Goal: Register for event/course

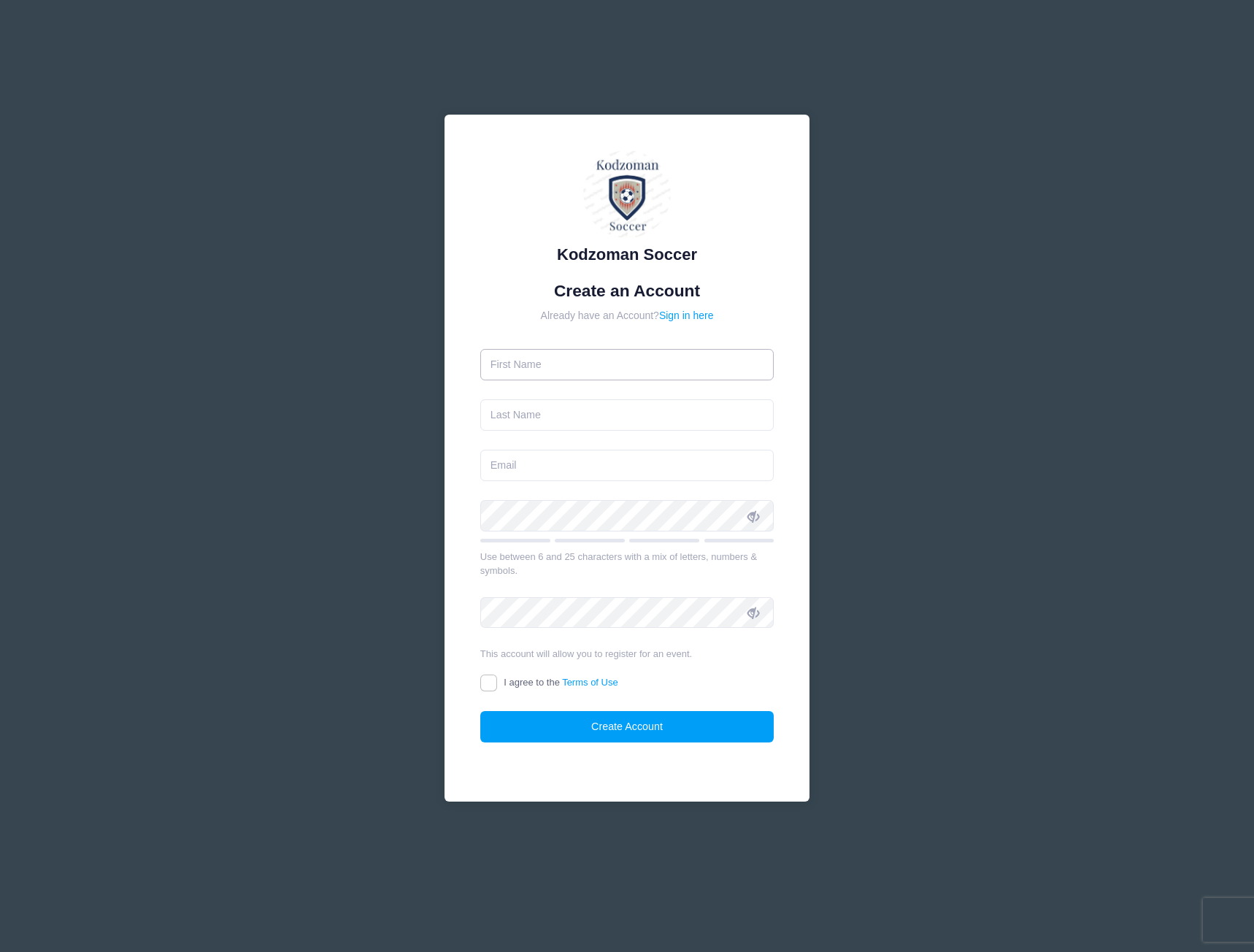
click at [612, 372] on input "text" at bounding box center [627, 364] width 294 height 32
type input "[PERSON_NAME]"
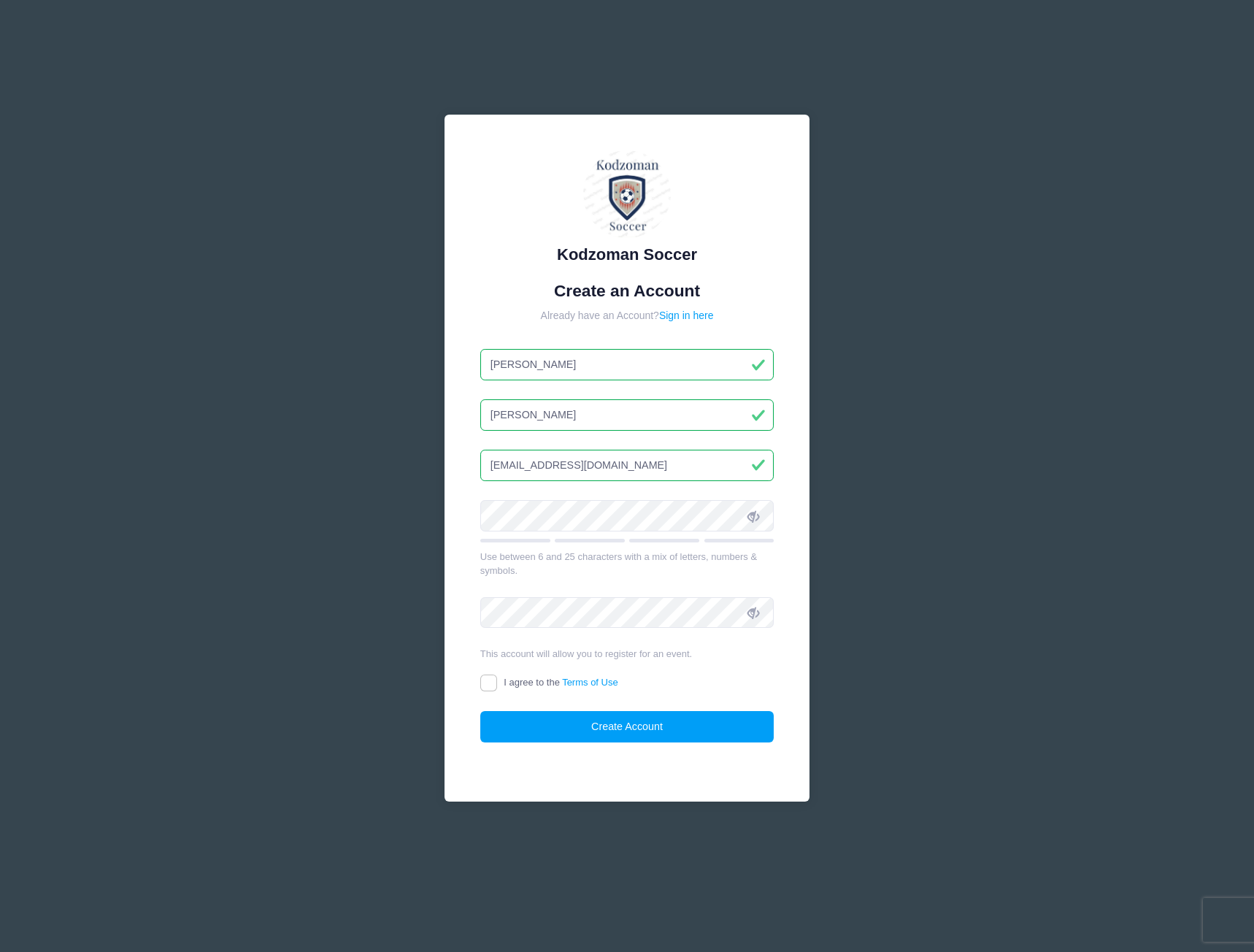
drag, startPoint x: 614, startPoint y: 469, endPoint x: 474, endPoint y: 484, distance: 140.8
click at [474, 484] on div "Kodzoman Soccer Create an Account Already have an Account? Sign in here Timothy…" at bounding box center [627, 458] width 365 height 687
type input "tbarteau@rflawllp.com"
click at [486, 689] on input "I agree to the Terms of Use" at bounding box center [488, 683] width 17 height 17
checkbox input "true"
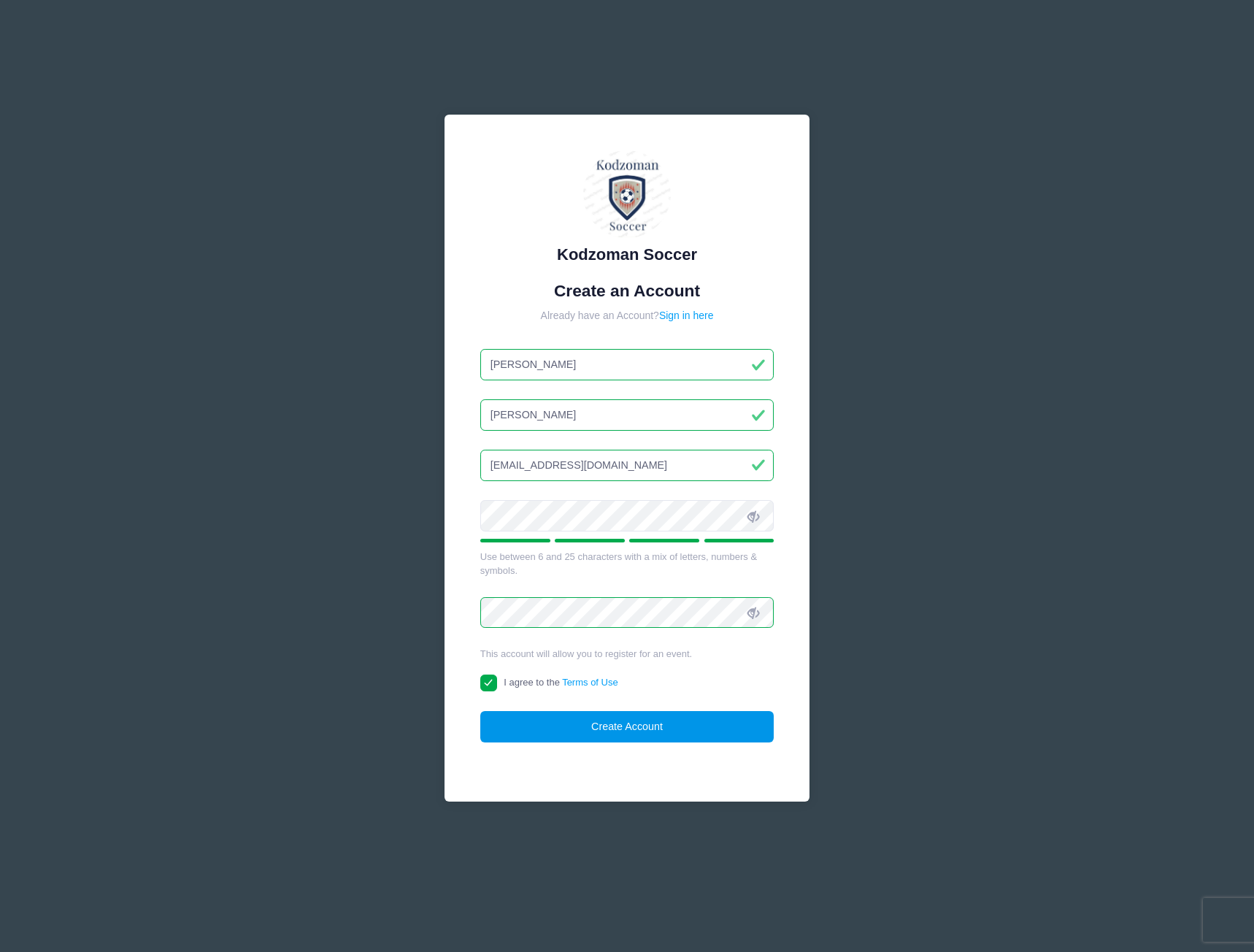
click at [583, 737] on button "Create Account" at bounding box center [627, 726] width 294 height 32
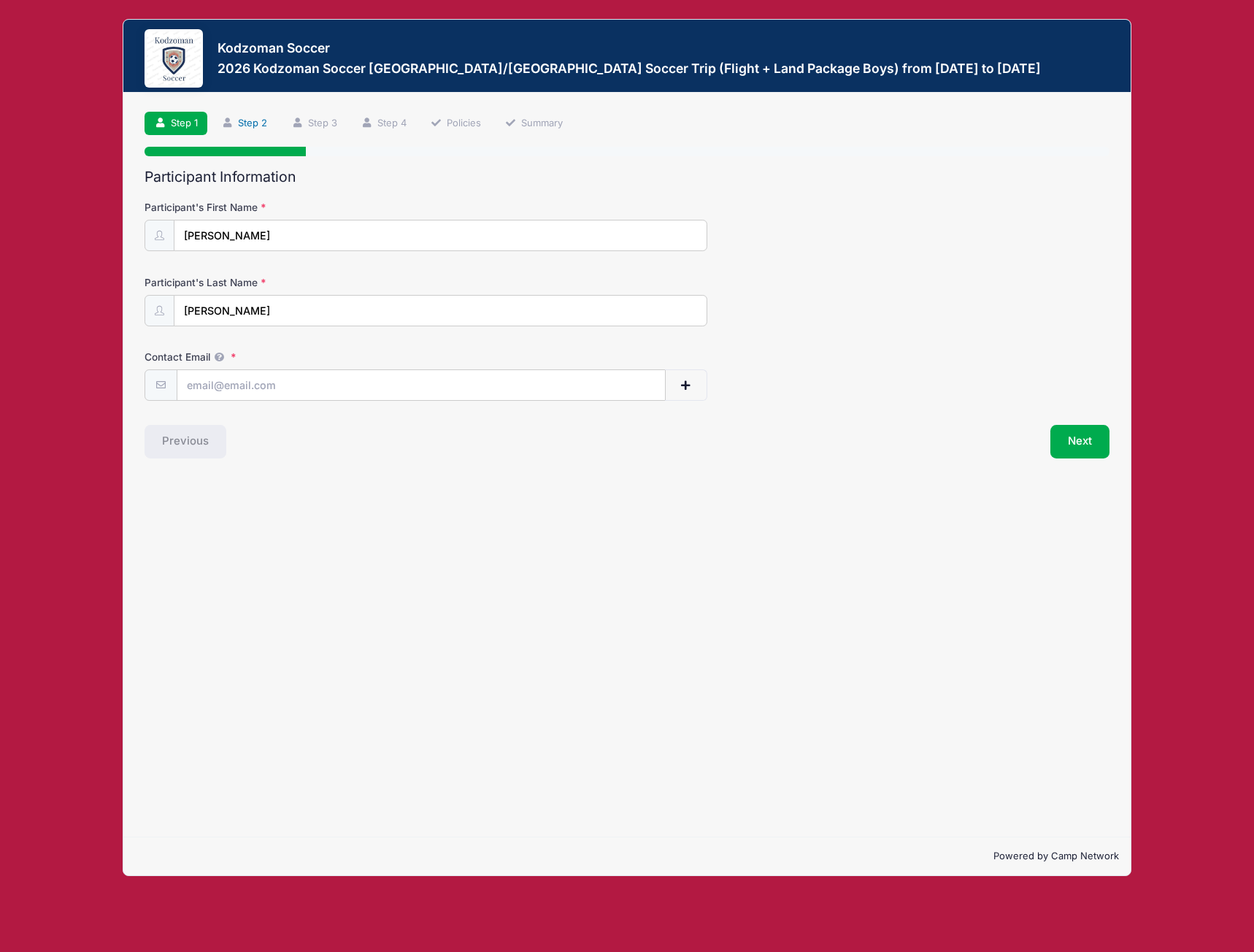
click at [264, 127] on link "Step 2" at bounding box center [245, 123] width 65 height 24
click at [275, 393] on input "Contact Email" at bounding box center [422, 386] width 488 height 32
type input "tbart4@hotmail.com"
click at [1099, 445] on button "Next" at bounding box center [1080, 442] width 59 height 34
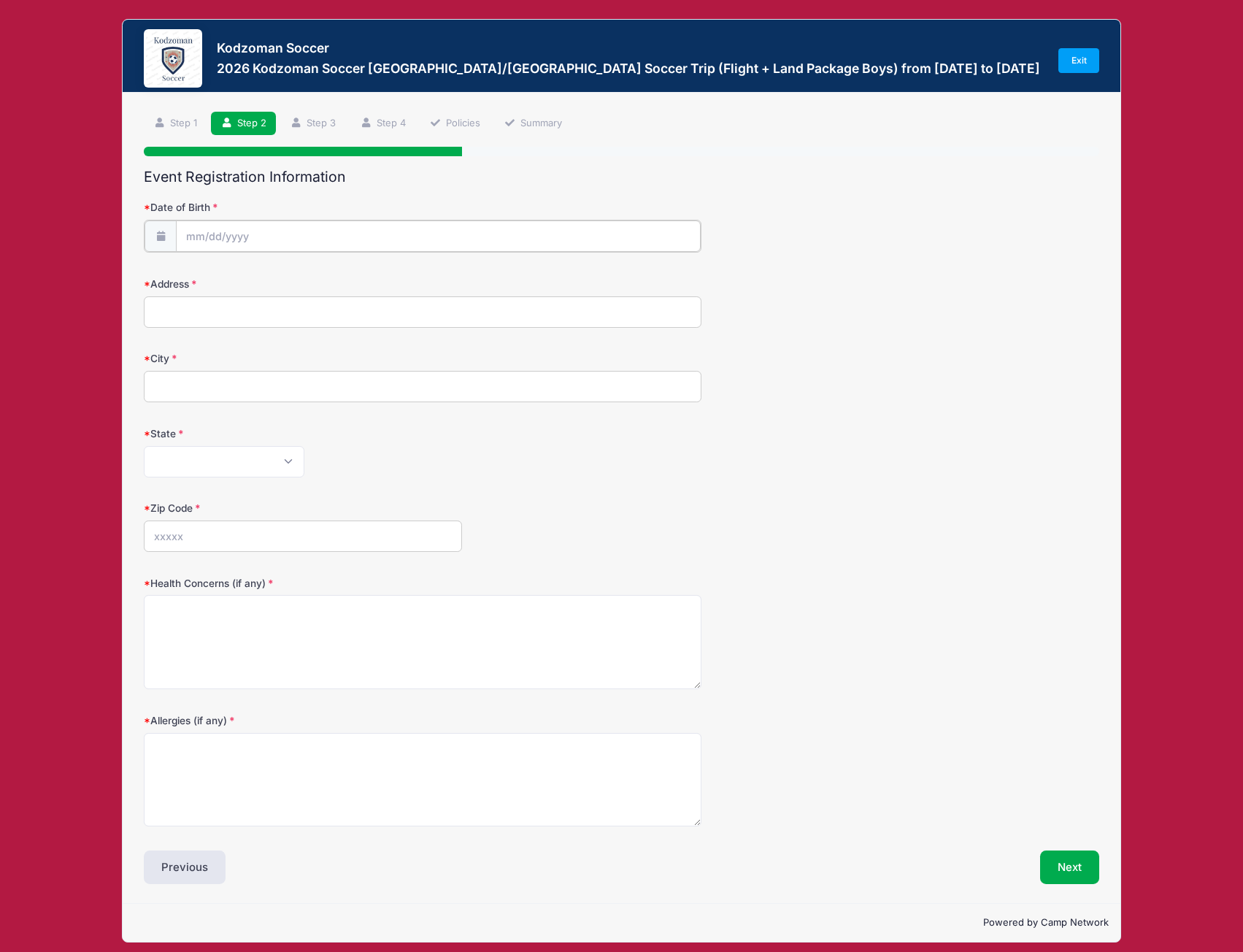
click at [194, 226] on input "Date of Birth" at bounding box center [438, 236] width 524 height 32
click at [195, 242] on input "Date of Birth" at bounding box center [438, 236] width 524 height 32
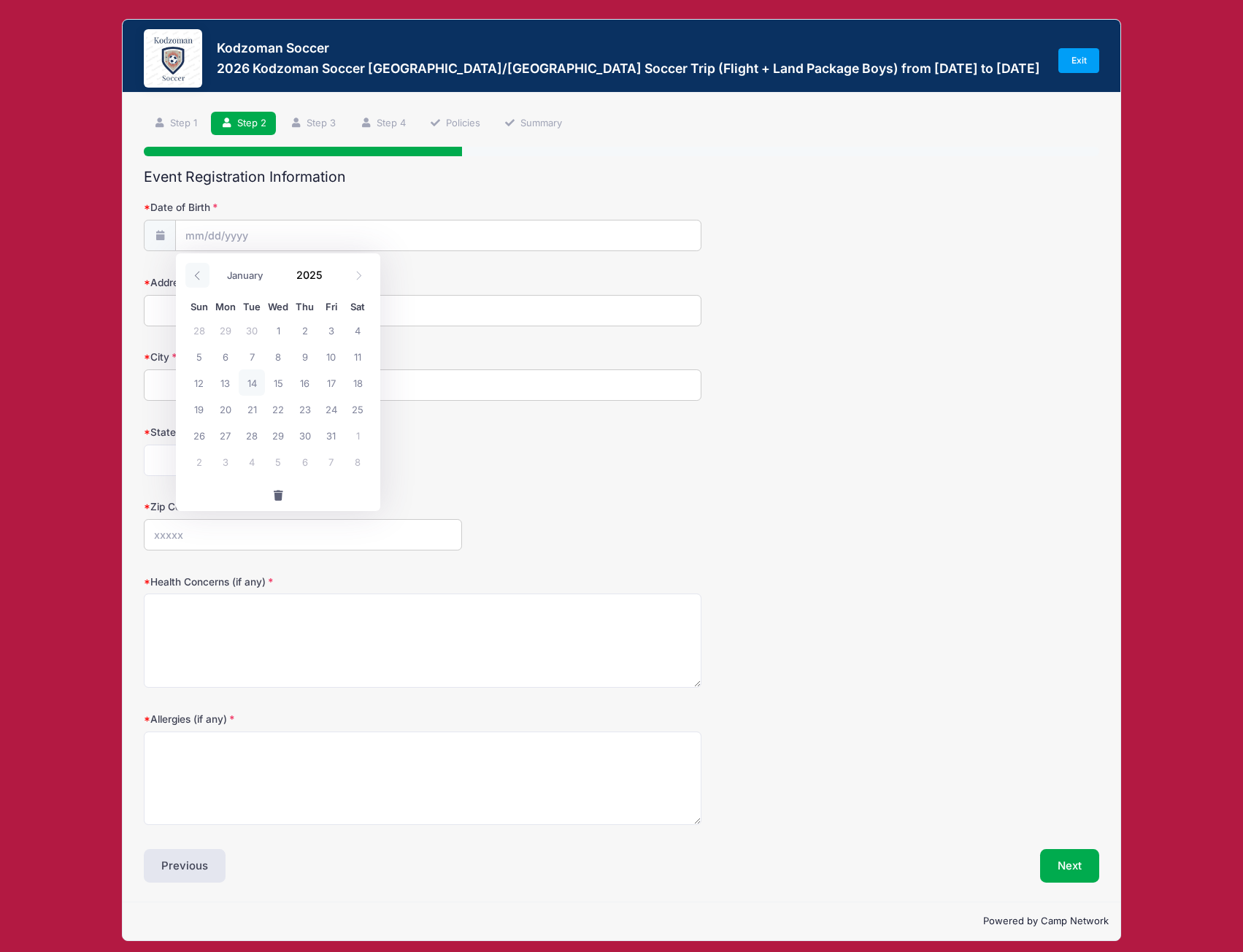
click at [197, 271] on icon at bounding box center [197, 275] width 10 height 10
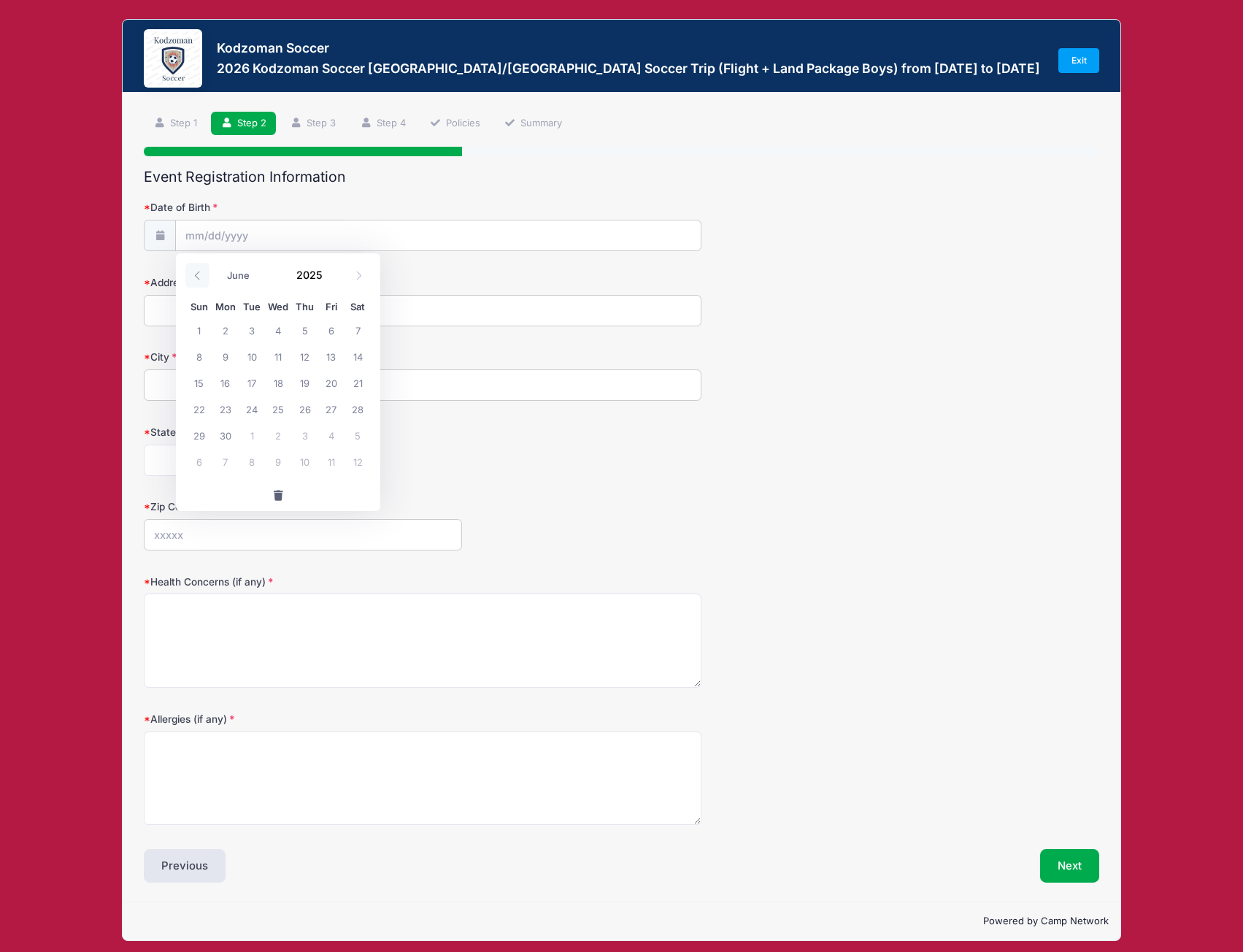
select select "4"
click at [205, 234] on input "Date of Birth" at bounding box center [438, 236] width 524 height 32
click at [222, 360] on span "5" at bounding box center [226, 356] width 27 height 27
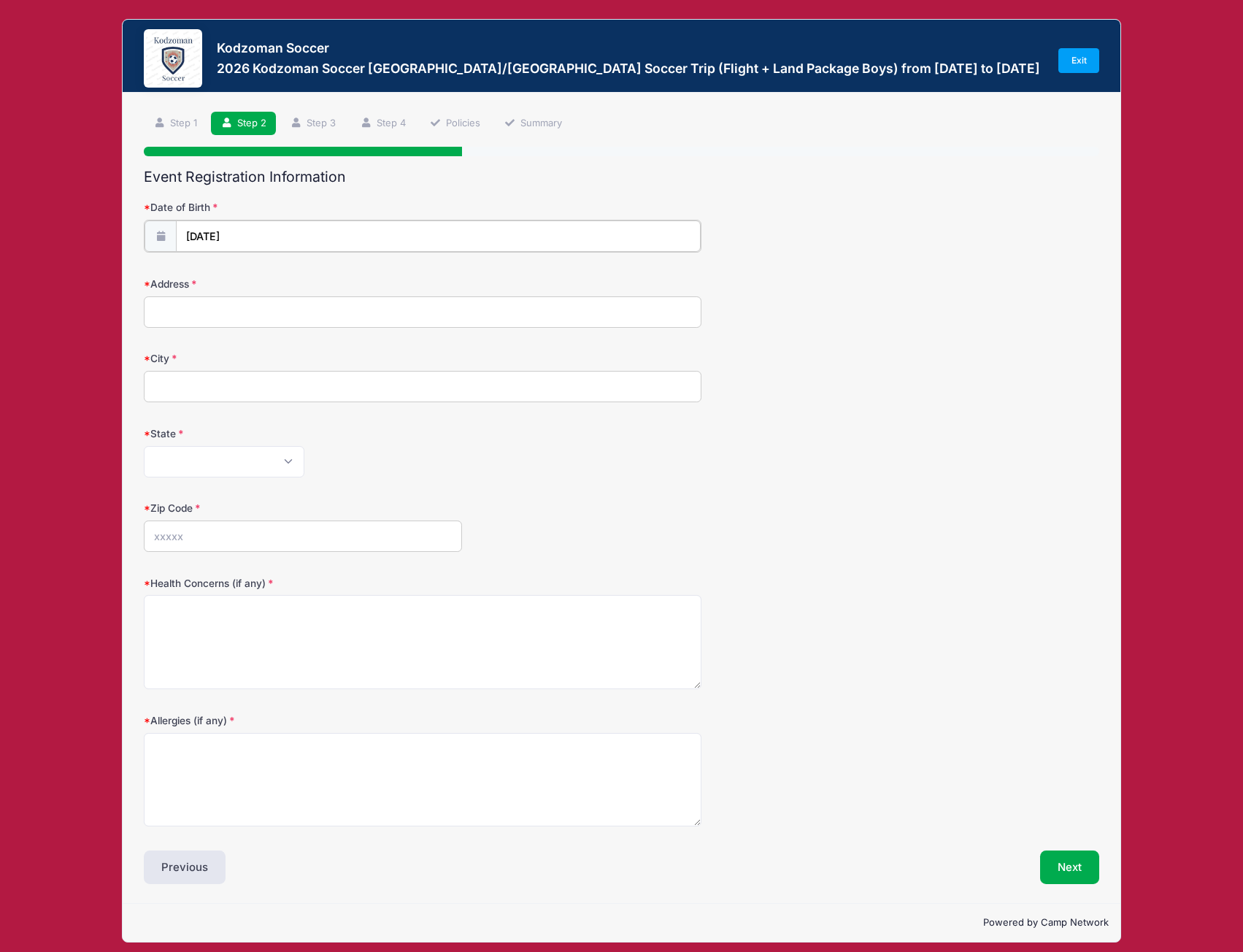
click at [217, 237] on input "05/05/2025" at bounding box center [438, 236] width 524 height 32
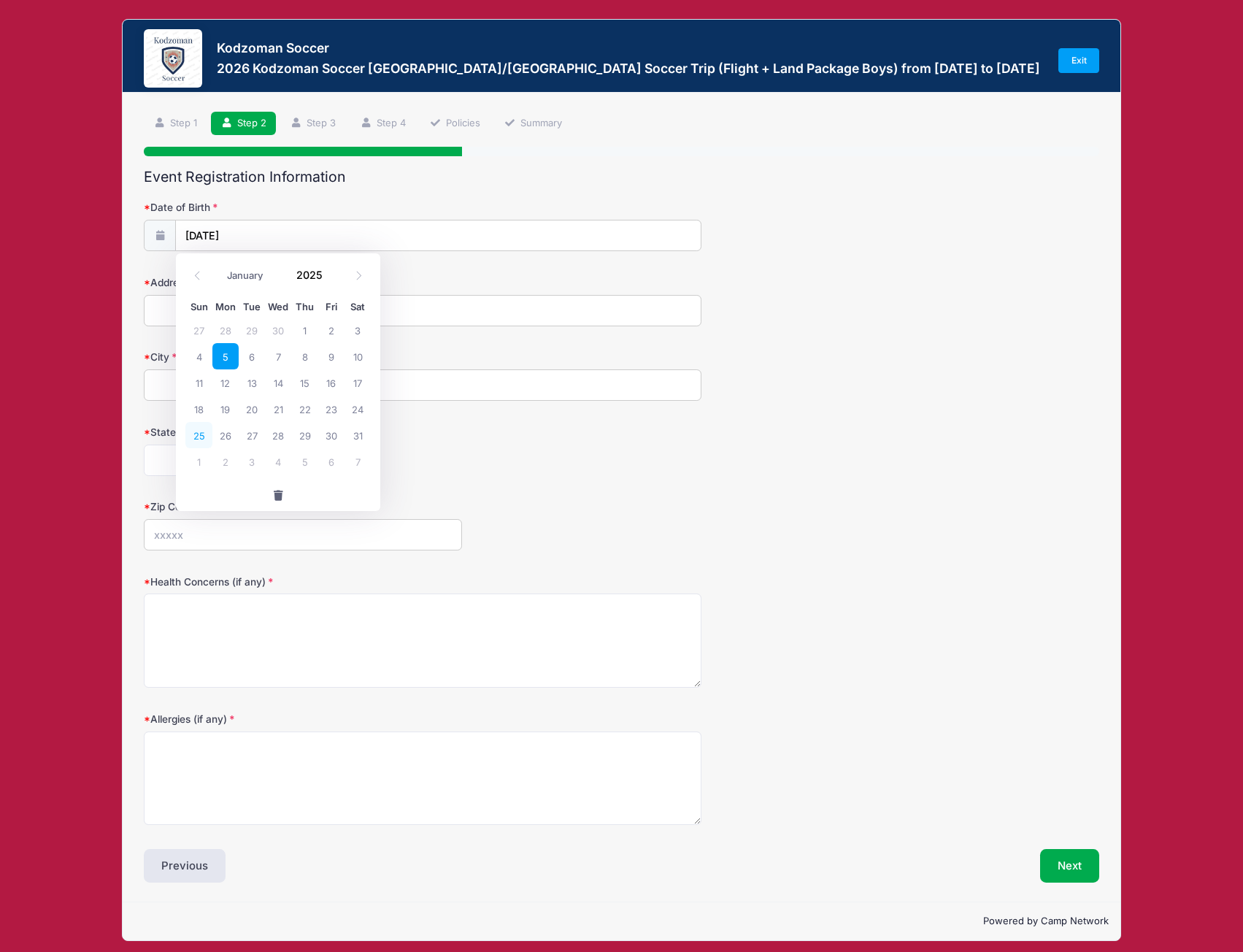
click at [198, 439] on span "25" at bounding box center [198, 435] width 27 height 27
type input "05/25/2025"
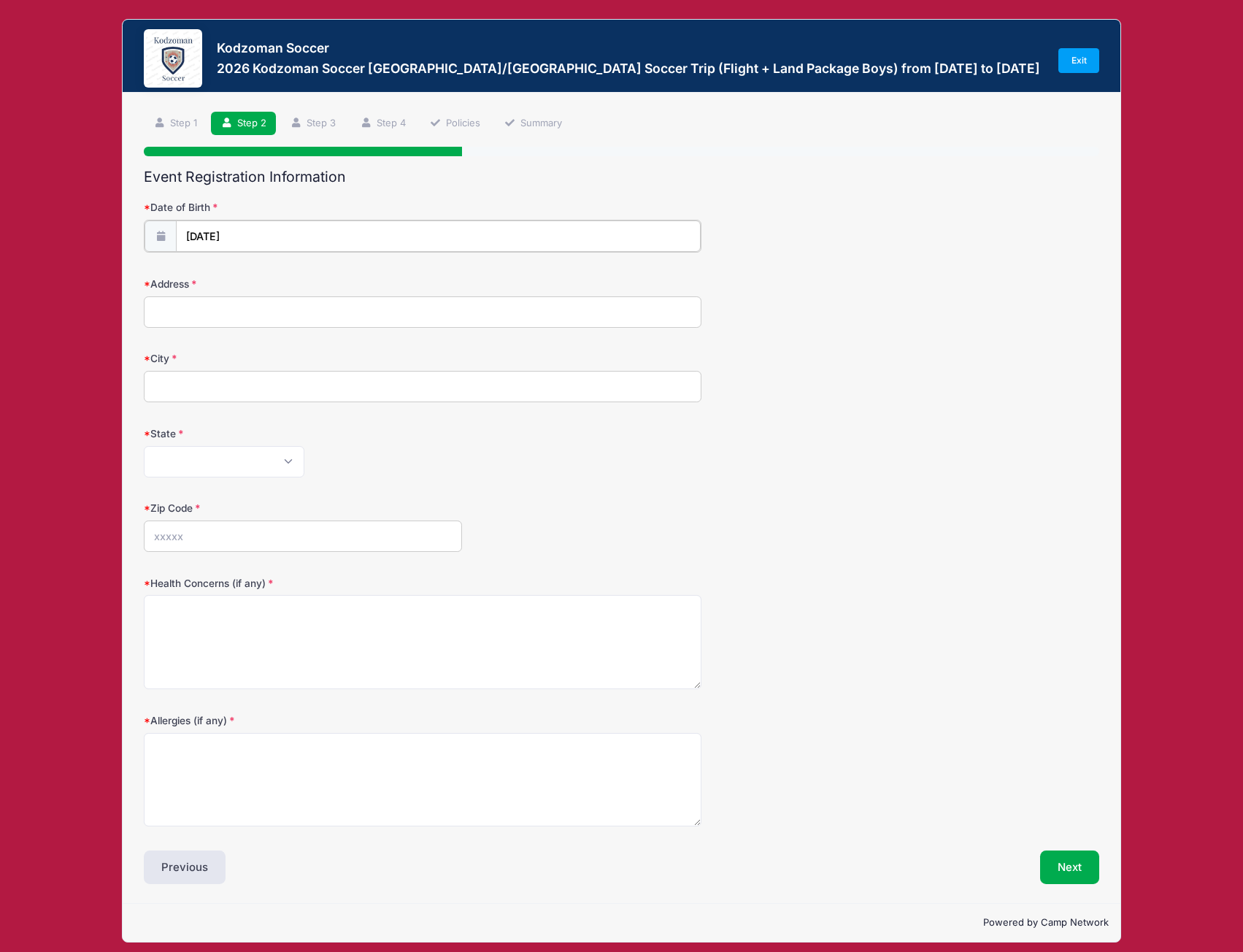
click at [240, 236] on input "05/25/2025" at bounding box center [438, 236] width 524 height 32
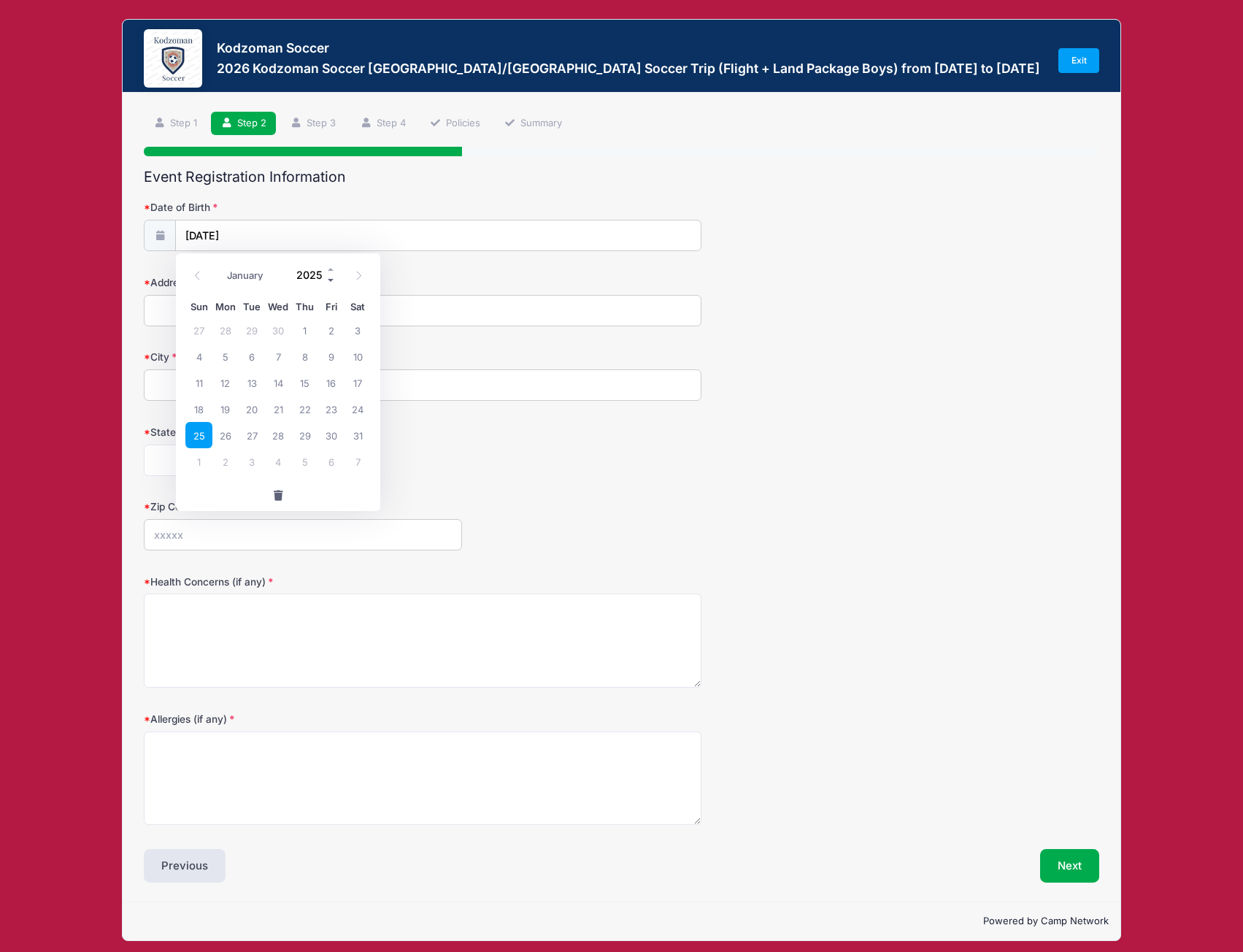
click at [327, 277] on span at bounding box center [331, 279] width 10 height 11
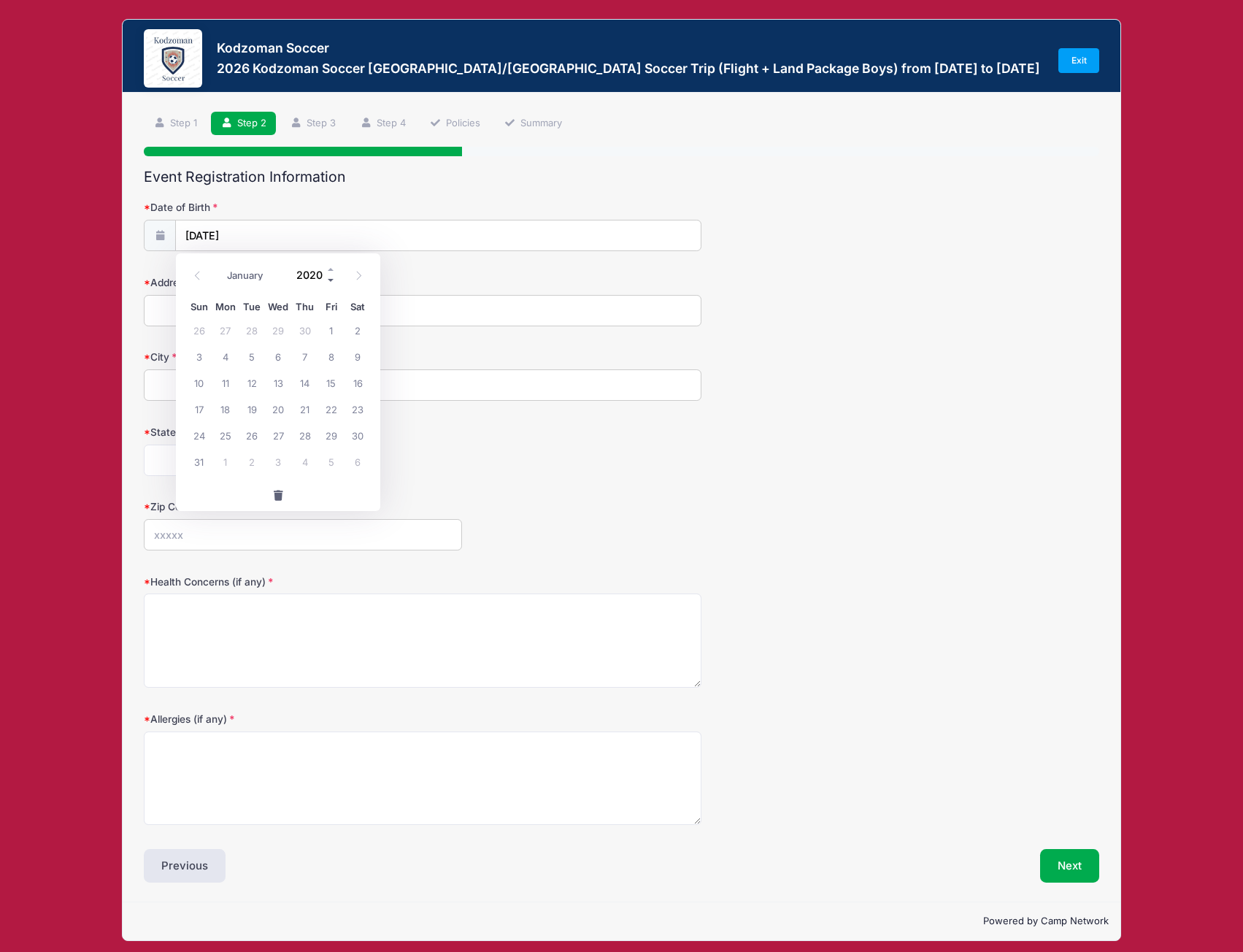
click at [327, 277] on span at bounding box center [331, 279] width 10 height 11
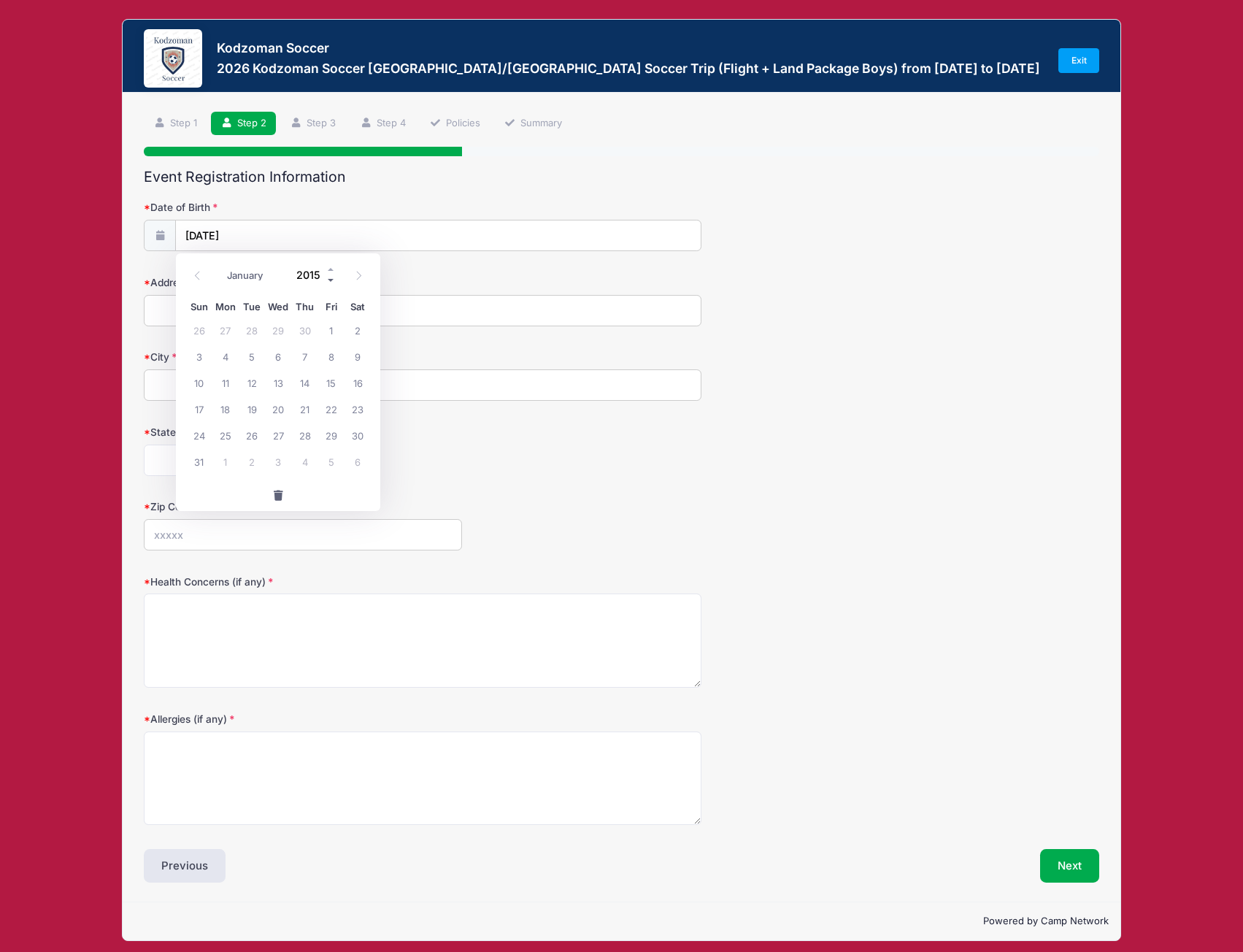
click at [327, 277] on span at bounding box center [331, 279] width 10 height 11
type input "2012"
click at [378, 223] on input "05/25/2025" at bounding box center [438, 236] width 524 height 32
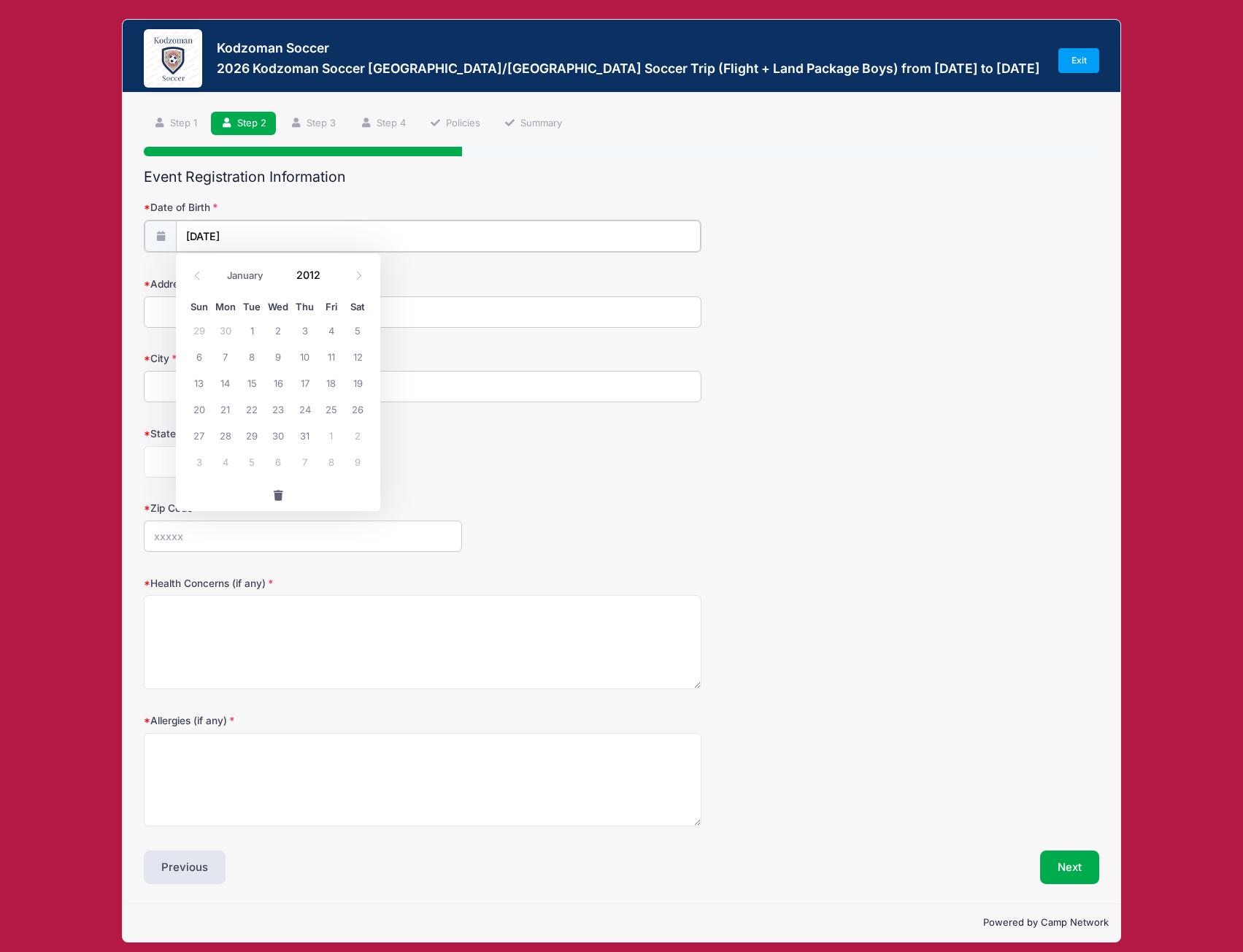
click at [369, 232] on input "05/25/2025" at bounding box center [438, 236] width 524 height 32
click at [308, 272] on input "2012" at bounding box center [313, 274] width 47 height 22
click at [327, 407] on span "25" at bounding box center [332, 409] width 27 height 27
type input "05/25/2012"
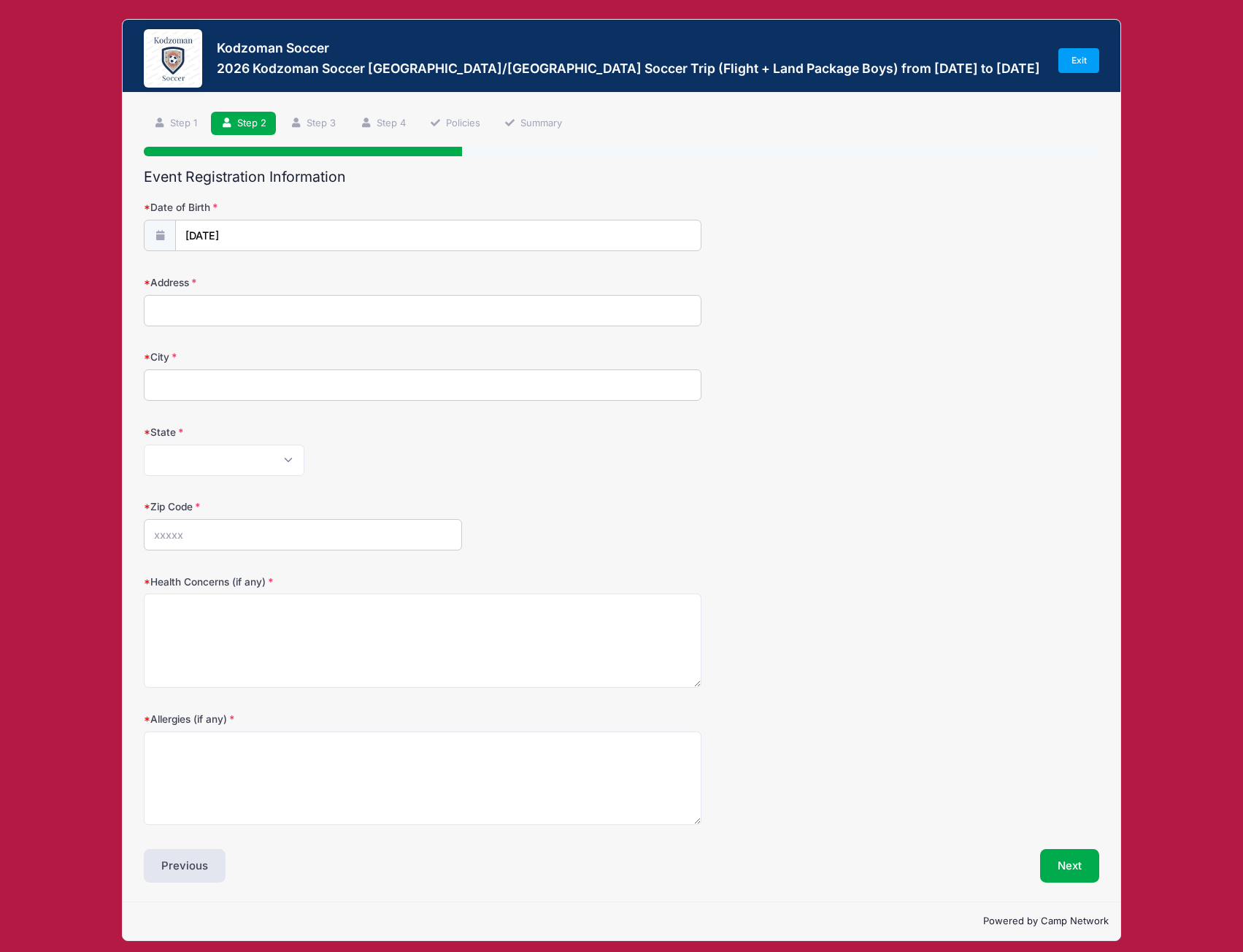
click at [176, 316] on input "Address" at bounding box center [422, 310] width 557 height 32
type input "66 Rancho Drive"
type input "Tiburon"
select select "CA"
type input "94920"
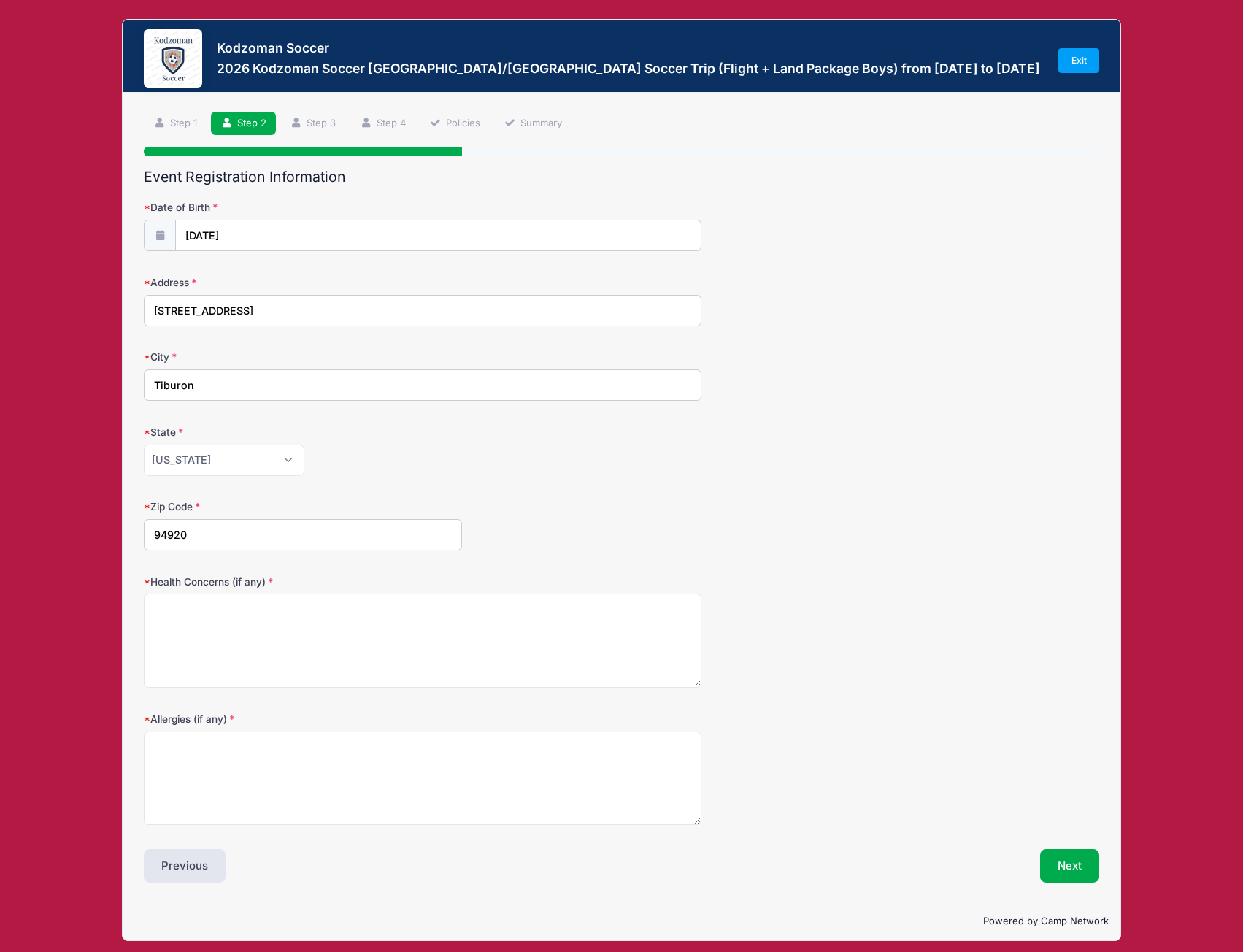
scroll to position [8, 0]
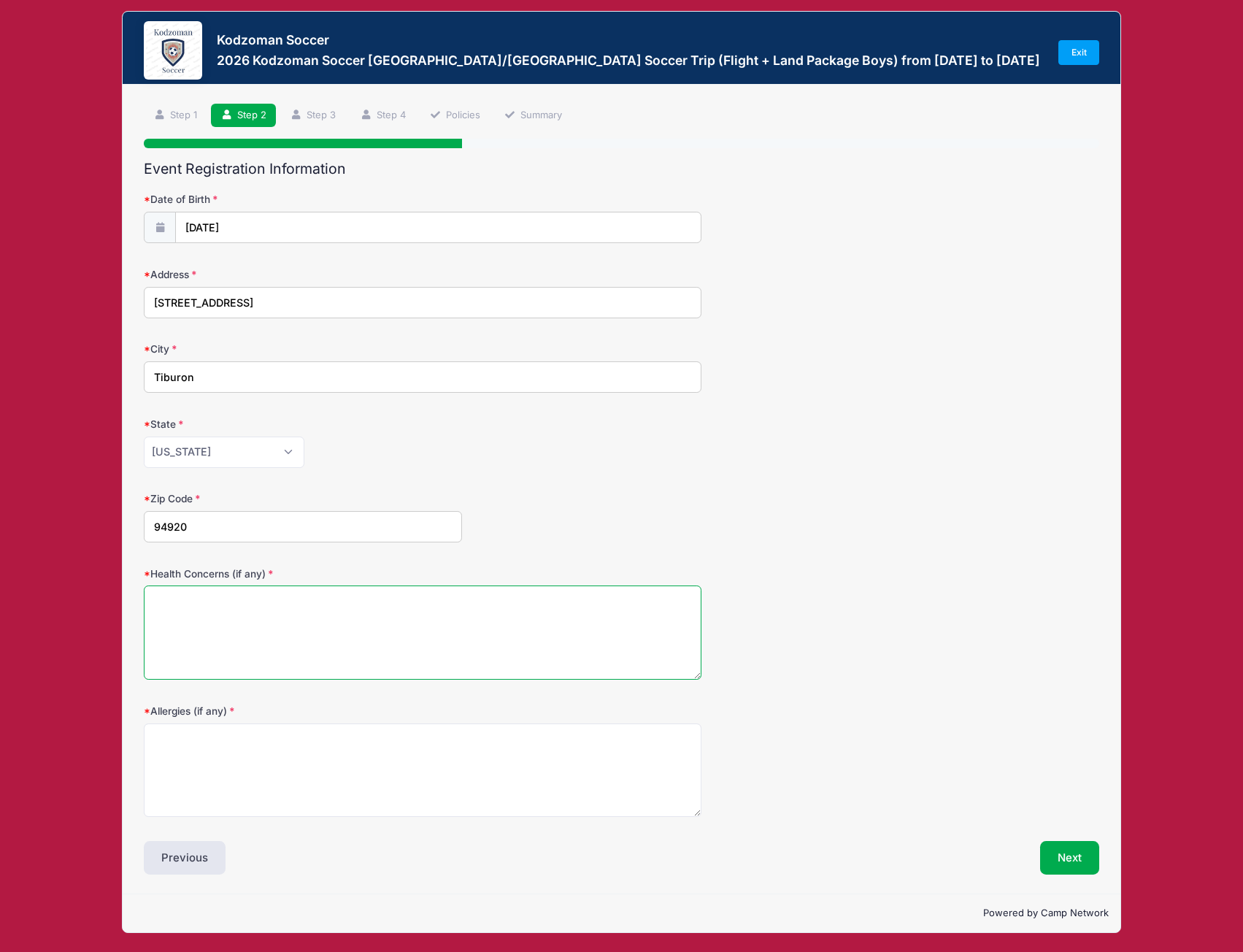
click at [391, 631] on textarea "Health Concerns (if any)" at bounding box center [422, 633] width 557 height 94
type textarea "NA"
click at [363, 768] on textarea "Allergies (if any)" at bounding box center [422, 771] width 557 height 94
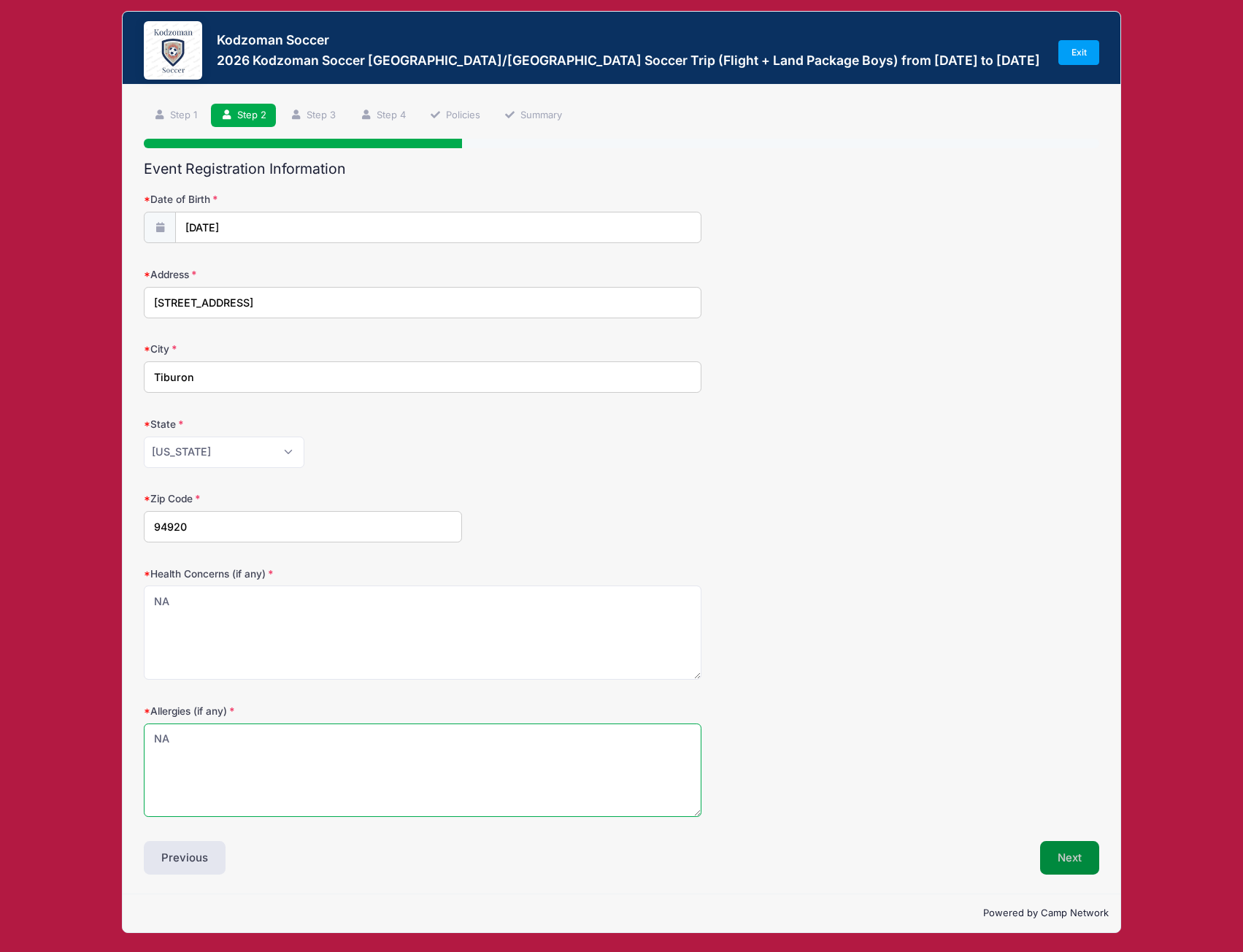
type textarea "NA"
click at [1088, 864] on button "Next" at bounding box center [1069, 858] width 59 height 34
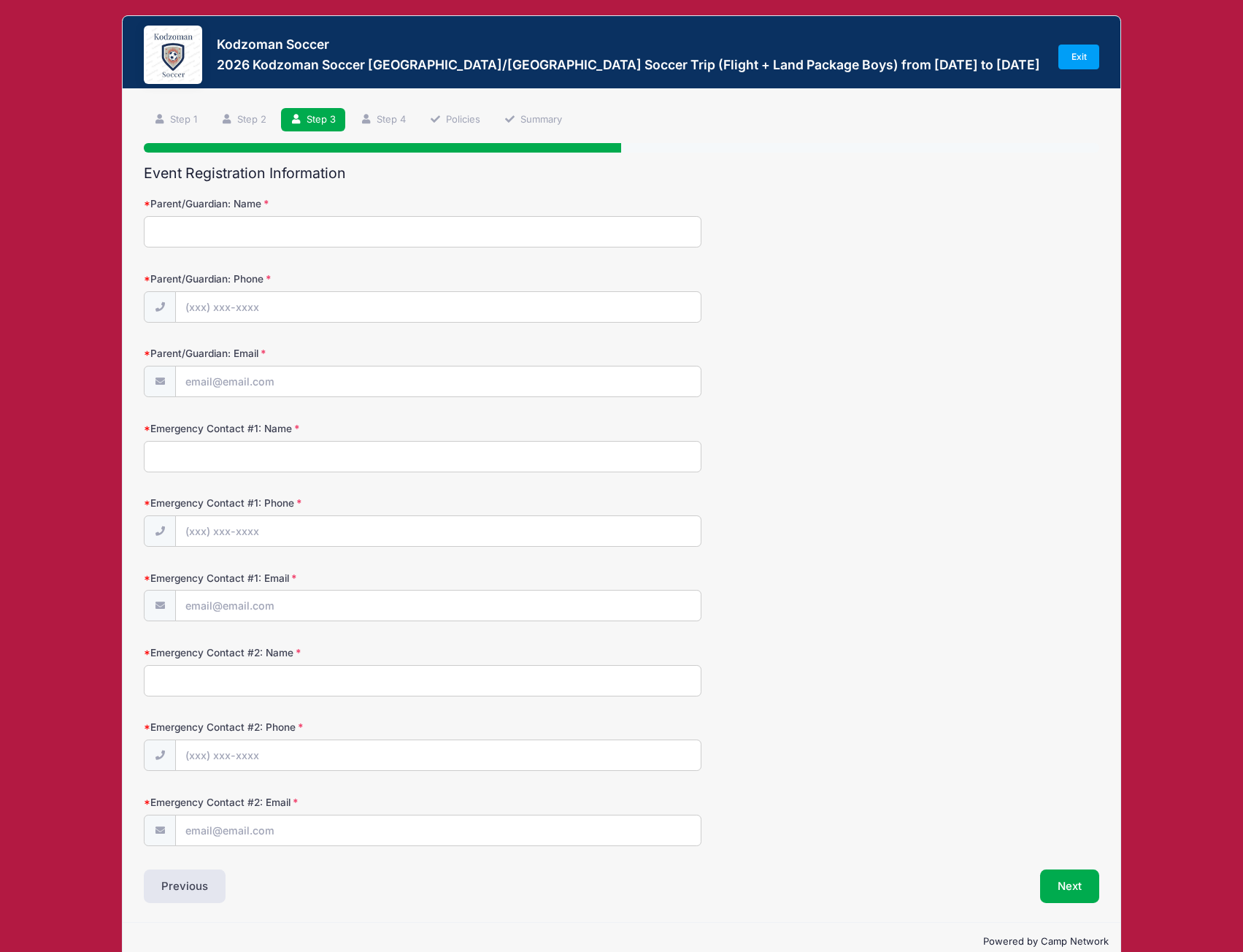
scroll to position [0, 0]
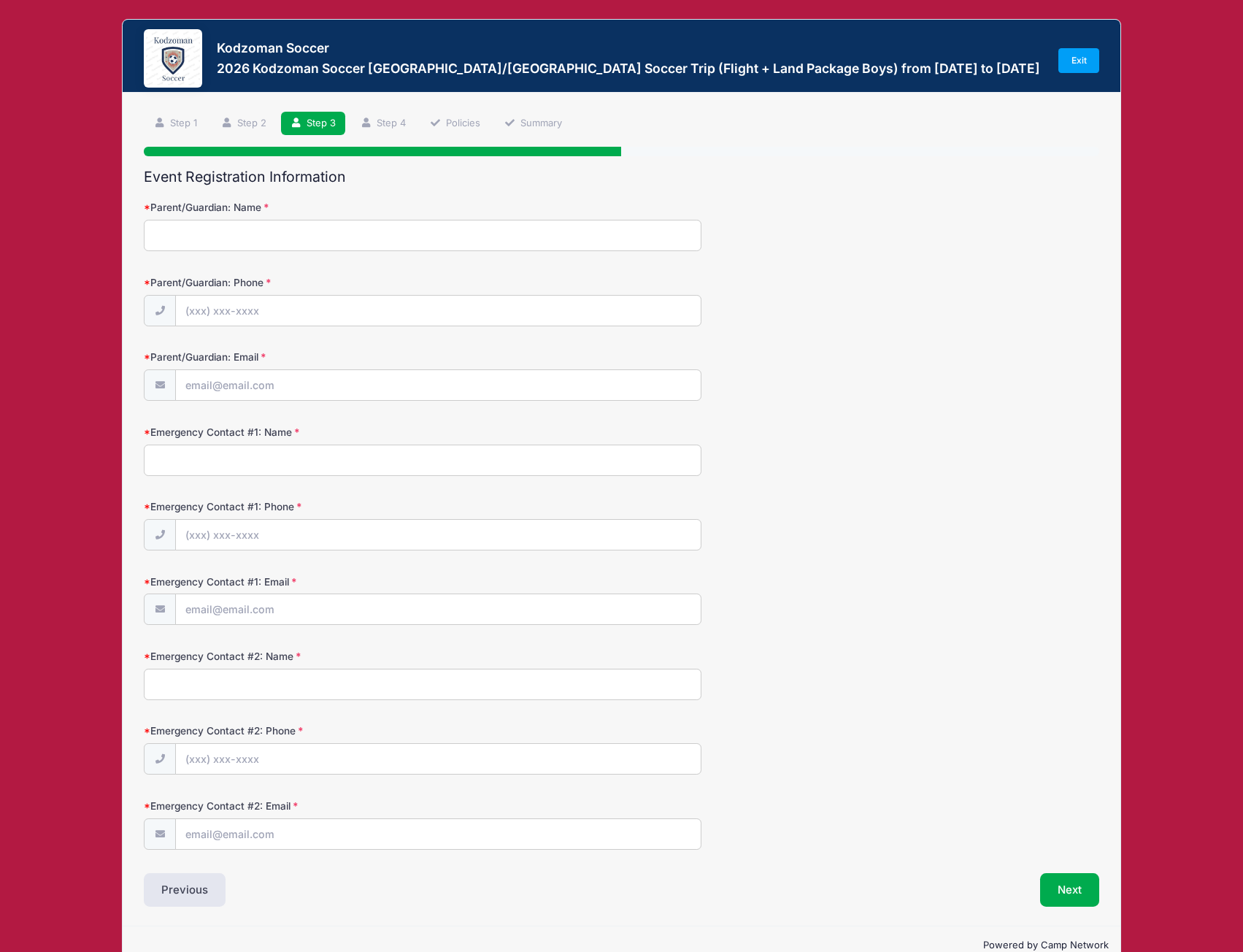
click at [282, 243] on input "Parent/Guardian: Name" at bounding box center [422, 235] width 557 height 32
type input "Timothy Barteau"
click at [246, 309] on input "Parent/Guardian: Phone" at bounding box center [438, 311] width 524 height 32
type input "(415) 290-6902"
click at [281, 383] on input "Parent/Guardian: Email" at bounding box center [438, 386] width 524 height 32
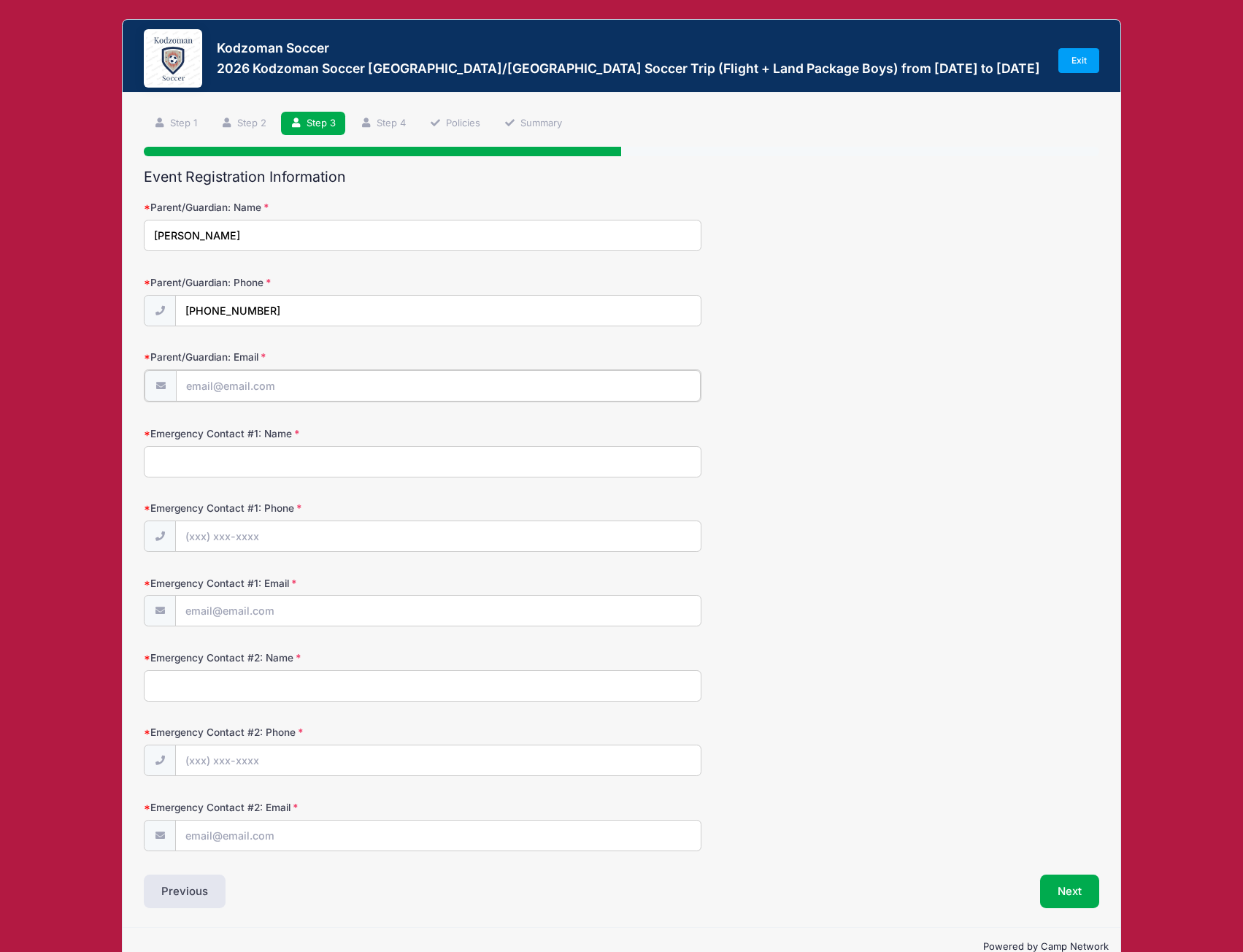
type input "tbarteau@rflawllp.com"
click at [229, 462] on input "Emergency Contact #1: Name" at bounding box center [422, 460] width 557 height 32
type input "Raquel Mata"
click at [235, 549] on input "Emergency Contact #1: Phone" at bounding box center [438, 535] width 524 height 32
type input "(415) 290-6905"
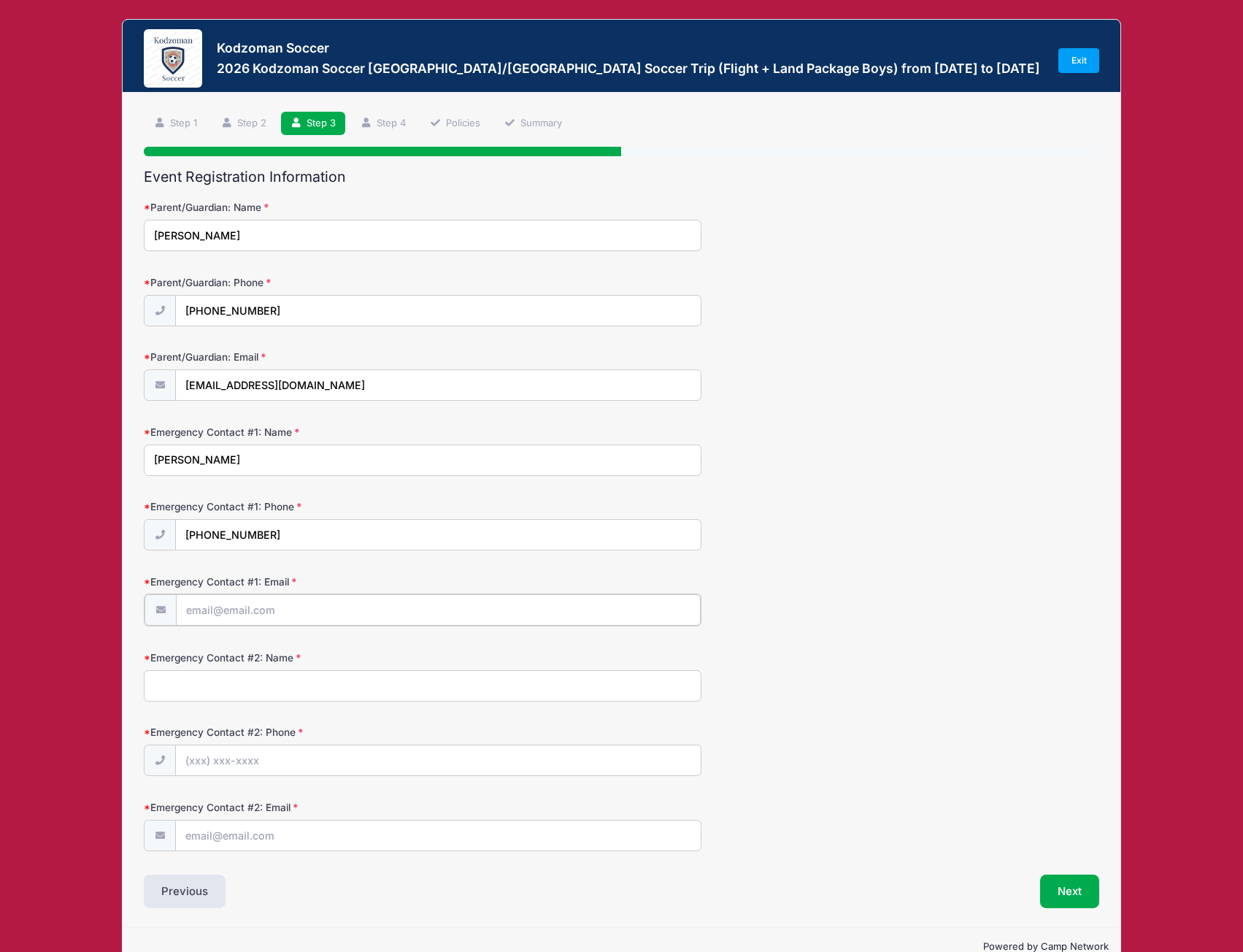
click at [249, 613] on input "Emergency Contact #1: Email" at bounding box center [438, 610] width 524 height 32
type input "rmatasf@gmail.com"
click at [288, 691] on input "Emergency Contact #2: Name" at bounding box center [422, 684] width 557 height 32
click at [296, 765] on input "Emergency Contact #2: Phone" at bounding box center [438, 760] width 524 height 32
drag, startPoint x: 250, startPoint y: 687, endPoint x: 94, endPoint y: 695, distance: 156.2
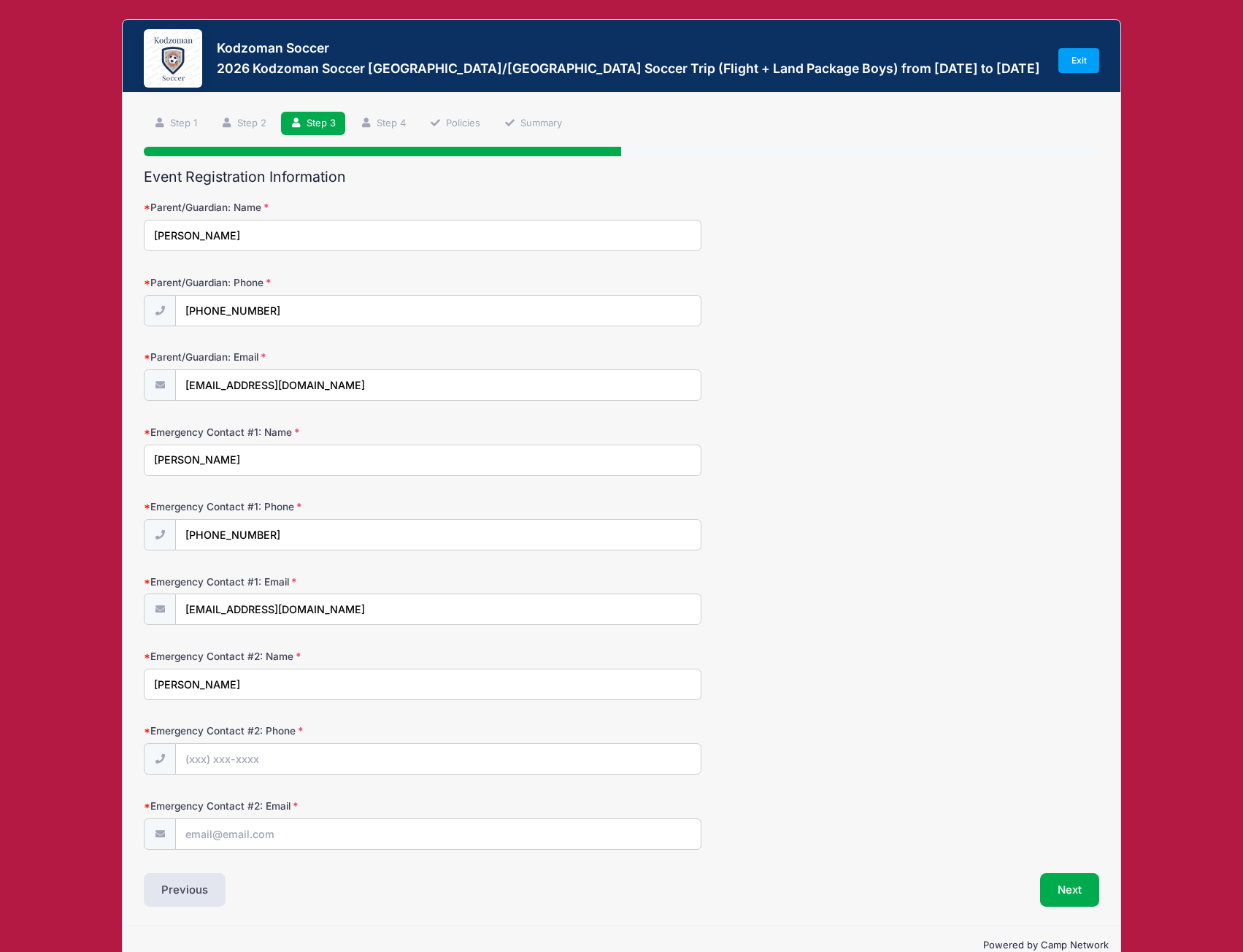
click at [94, 695] on div "Kodzoman Soccer 2026 Kodzoman Soccer Denmark/Sweden Soccer Trip (Flight + Land …" at bounding box center [622, 492] width 1199 height 984
type input "Ana Ferra"
click at [292, 757] on input "Emergency Contact #2: Phone" at bounding box center [438, 760] width 524 height 32
click at [231, 757] on input "Emergency Contact #2: Phone" at bounding box center [438, 760] width 524 height 32
type input "(850) 313-9075"
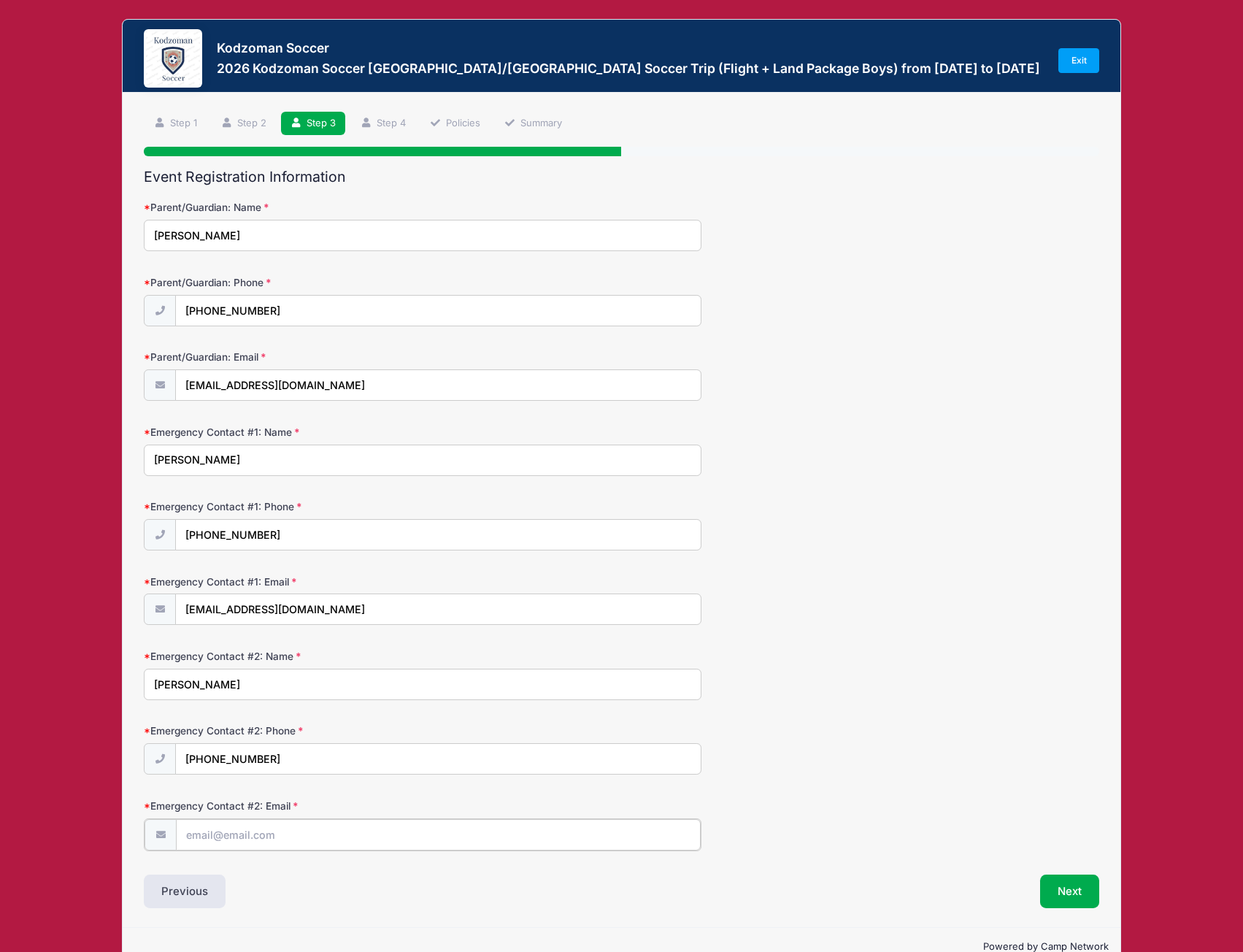
click at [285, 841] on input "Emergency Contact #2: Email" at bounding box center [438, 834] width 524 height 32
type input "msferra4u@aol.com"
click at [1062, 900] on button "Next" at bounding box center [1069, 890] width 59 height 34
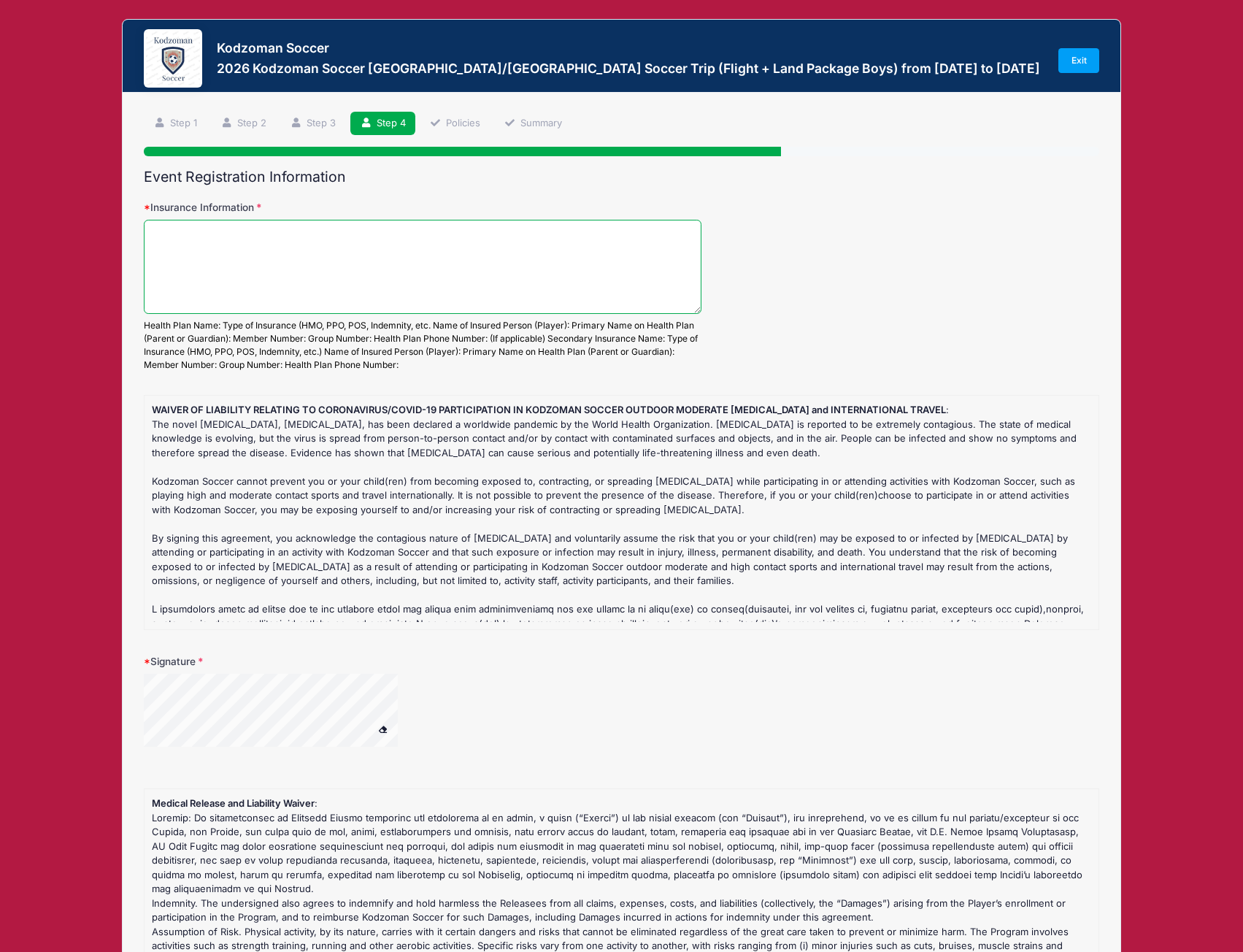
click at [215, 266] on textarea "Insurance Information" at bounding box center [422, 267] width 557 height 94
click at [191, 260] on textarea "Premera BlueCross/BlueShield" at bounding box center [422, 267] width 557 height 94
click at [313, 237] on textarea "Premera BlueCross/BlueShield No. 600739940" at bounding box center [422, 267] width 557 height 94
click at [153, 234] on textarea "Premera BlueCross/BlueShield BlueCard PPO No. 600739940" at bounding box center [422, 267] width 557 height 94
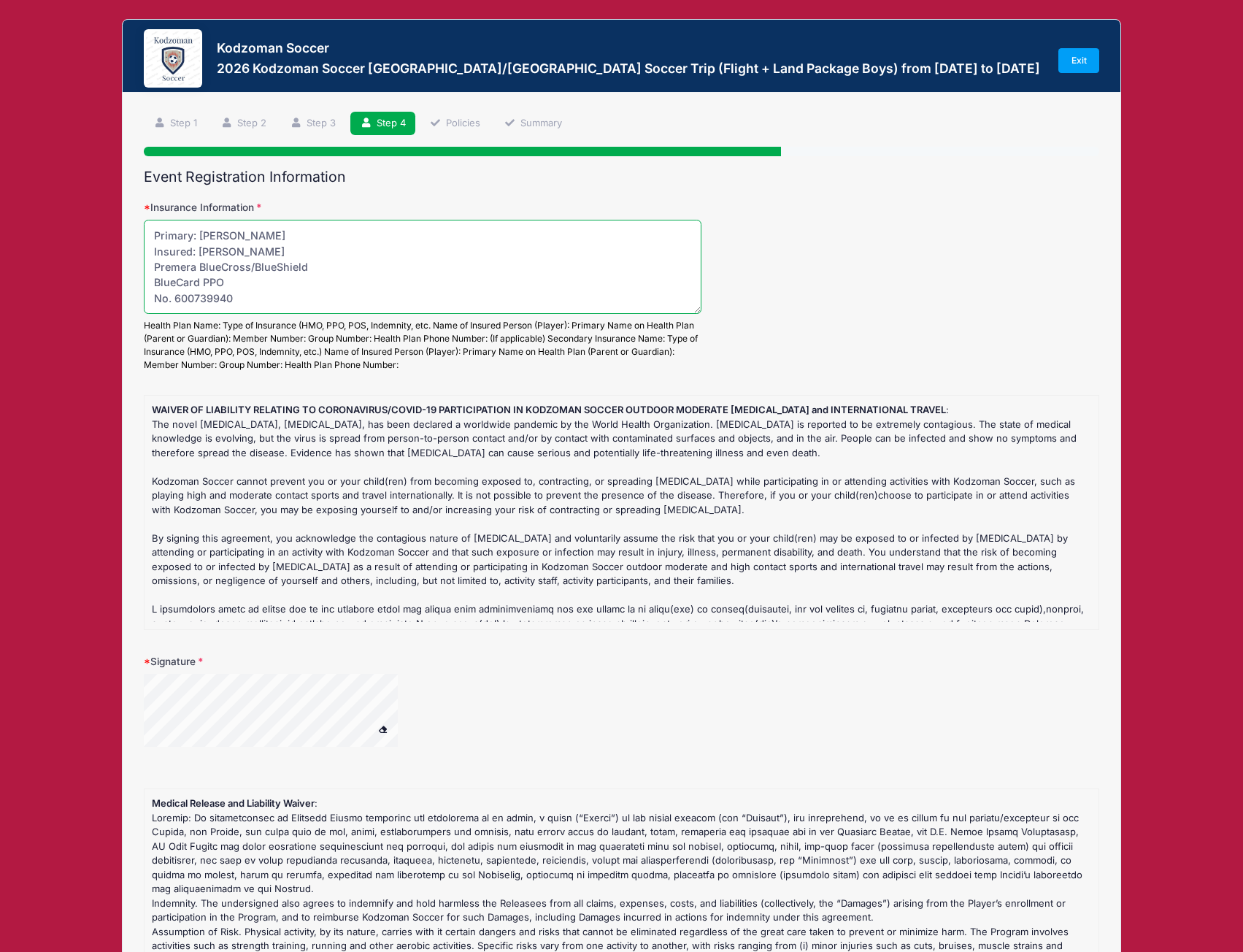
click at [274, 282] on textarea "Primary: Raquel Mata Insured: Sebastian Barteau Premera BlueCross/BlueShield Bl…" at bounding box center [422, 267] width 557 height 94
type textarea "Primary: Raquel Mata Insured: Sebastian Barteau Premera BlueCross/BlueShield Bl…"
click at [177, 664] on label "Signature" at bounding box center [303, 661] width 318 height 15
click at [0, 0] on input "Signature" at bounding box center [0, 0] width 0 height 0
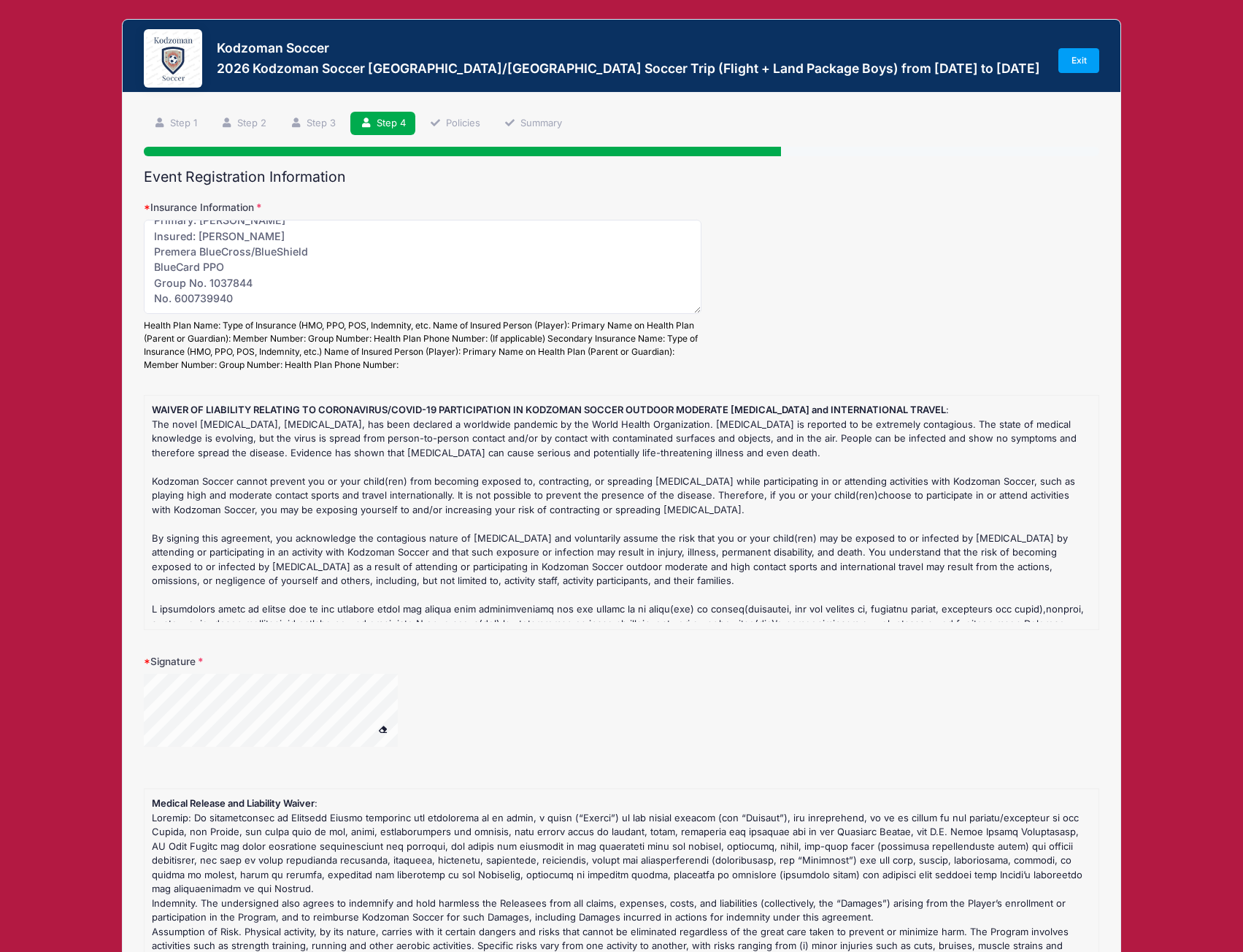
click at [181, 671] on div "Signature" at bounding box center [622, 709] width 955 height 111
click at [388, 727] on span at bounding box center [383, 729] width 10 height 8
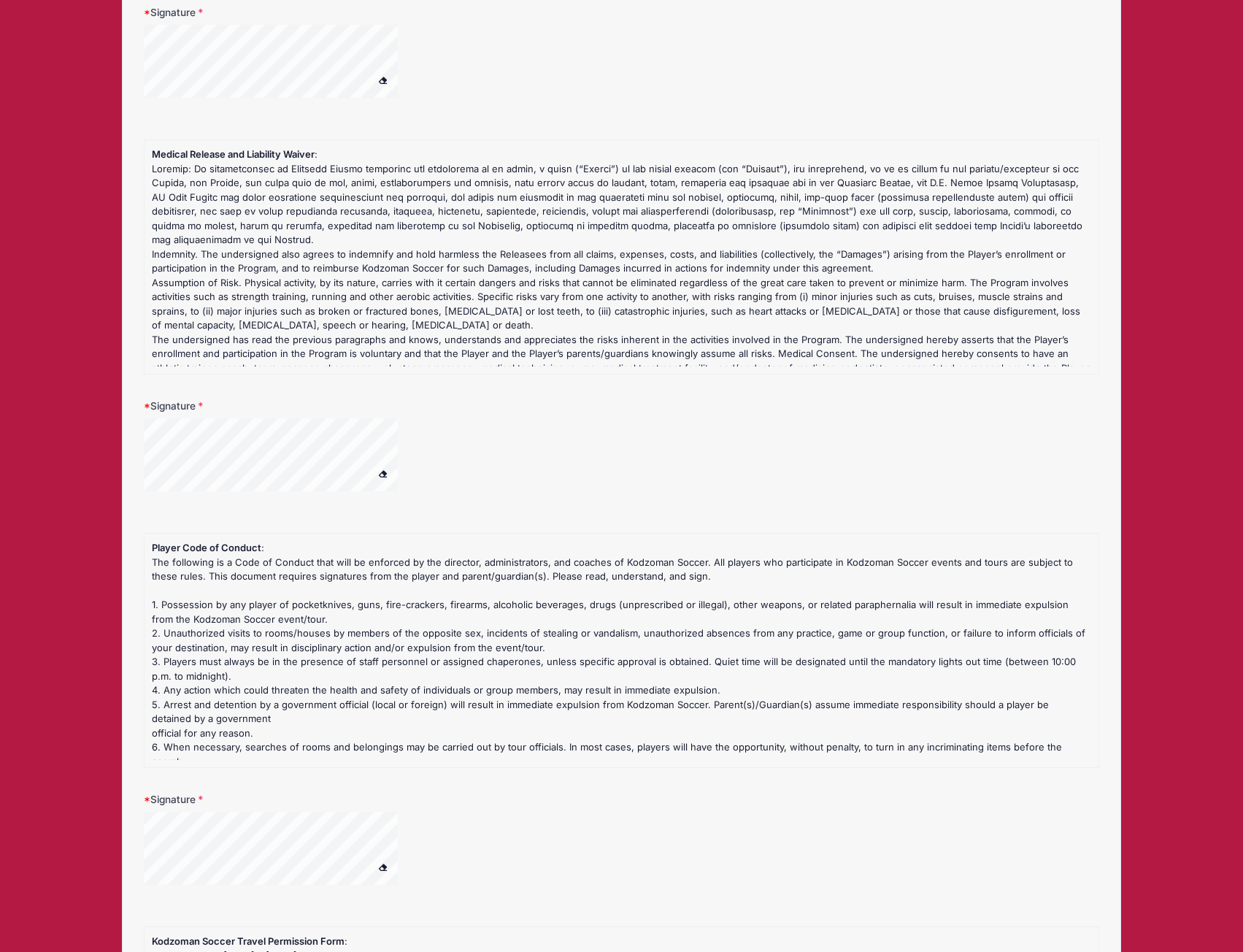
scroll to position [657, 0]
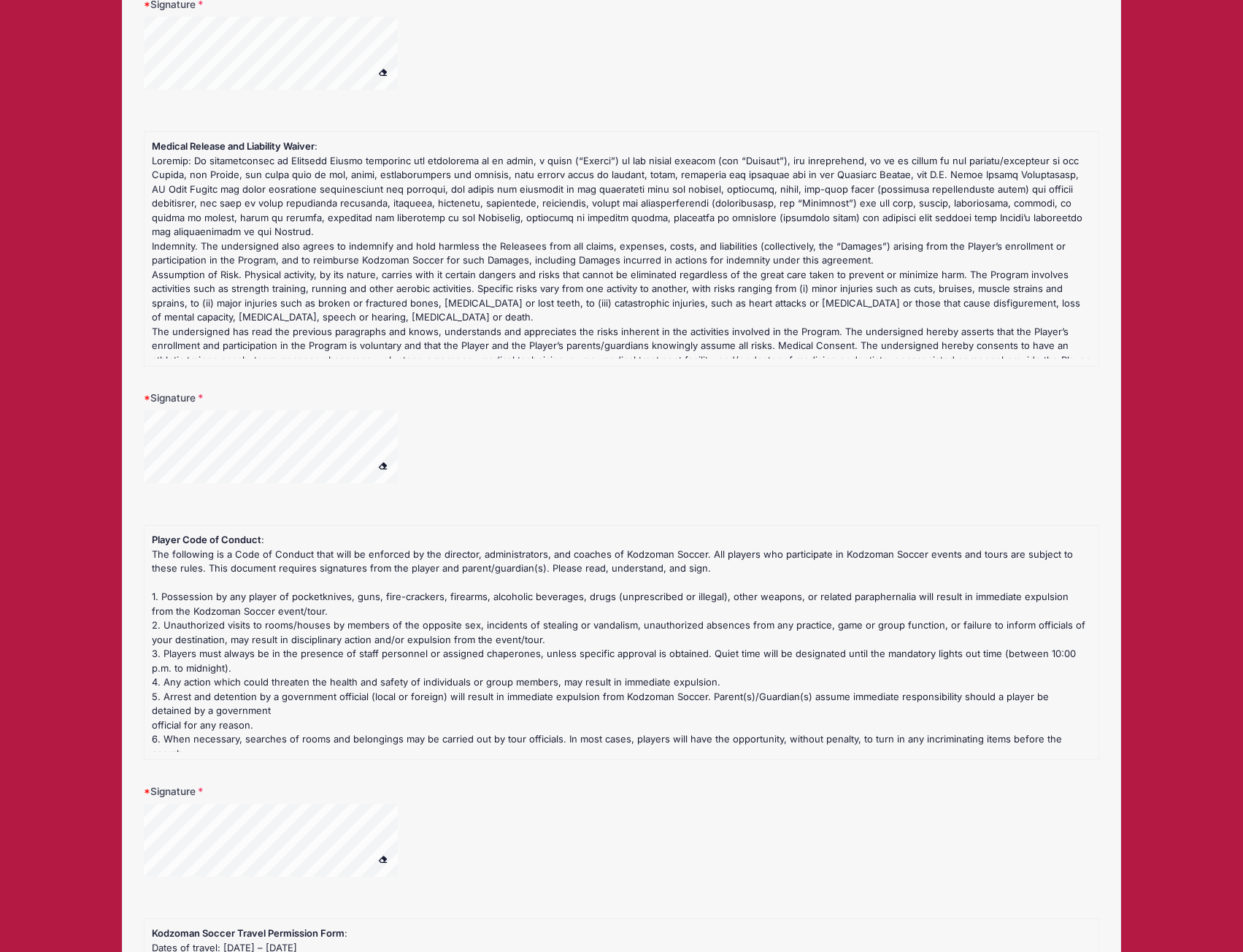
click at [169, 504] on form "Insurance Information Primary: Raquel Mata Insured: Sebastian Barteau Premera B…" at bounding box center [622, 608] width 955 height 2132
click at [284, 403] on div "Signature" at bounding box center [622, 446] width 955 height 111
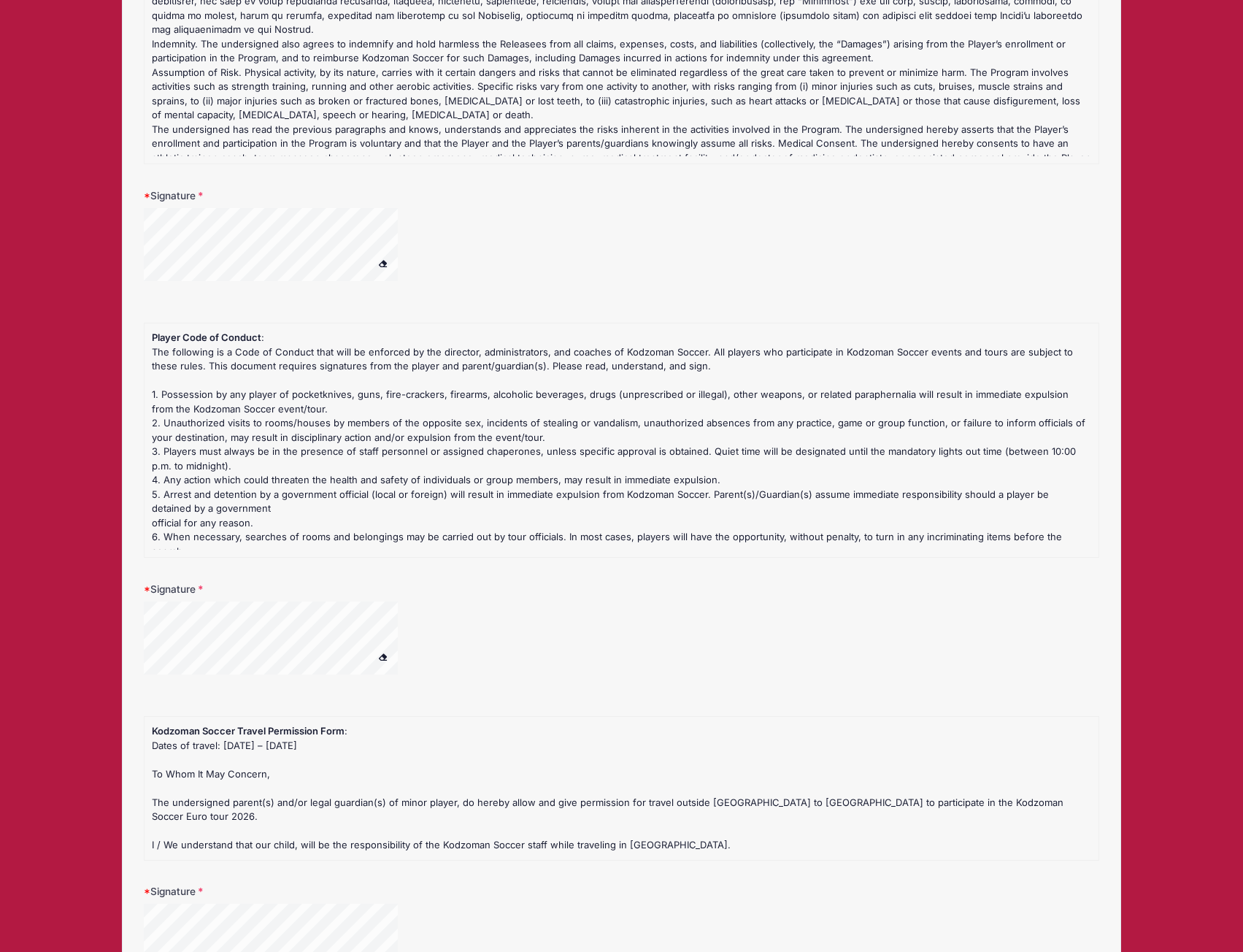
scroll to position [1095, 0]
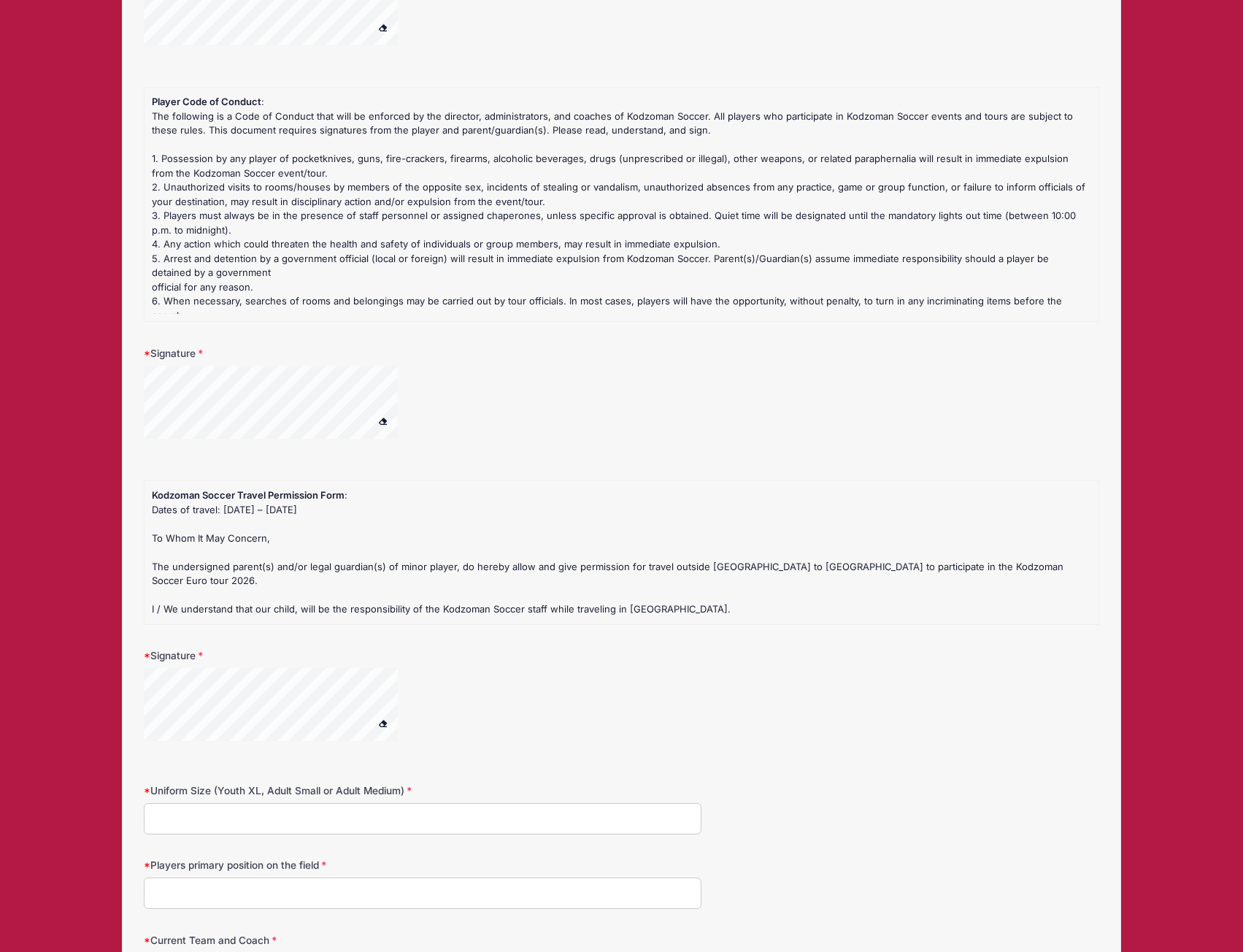
click at [296, 639] on form "Insurance Information Primary: Raquel Mata Insured: Sebastian Barteau Premera B…" at bounding box center [622, 171] width 955 height 2132
click at [284, 619] on form "Insurance Information Primary: Raquel Mata Insured: Sebastian Barteau Premera B…" at bounding box center [622, 171] width 955 height 2132
click at [338, 654] on div "Signature" at bounding box center [622, 703] width 955 height 111
click at [594, 682] on div at bounding box center [422, 714] width 557 height 91
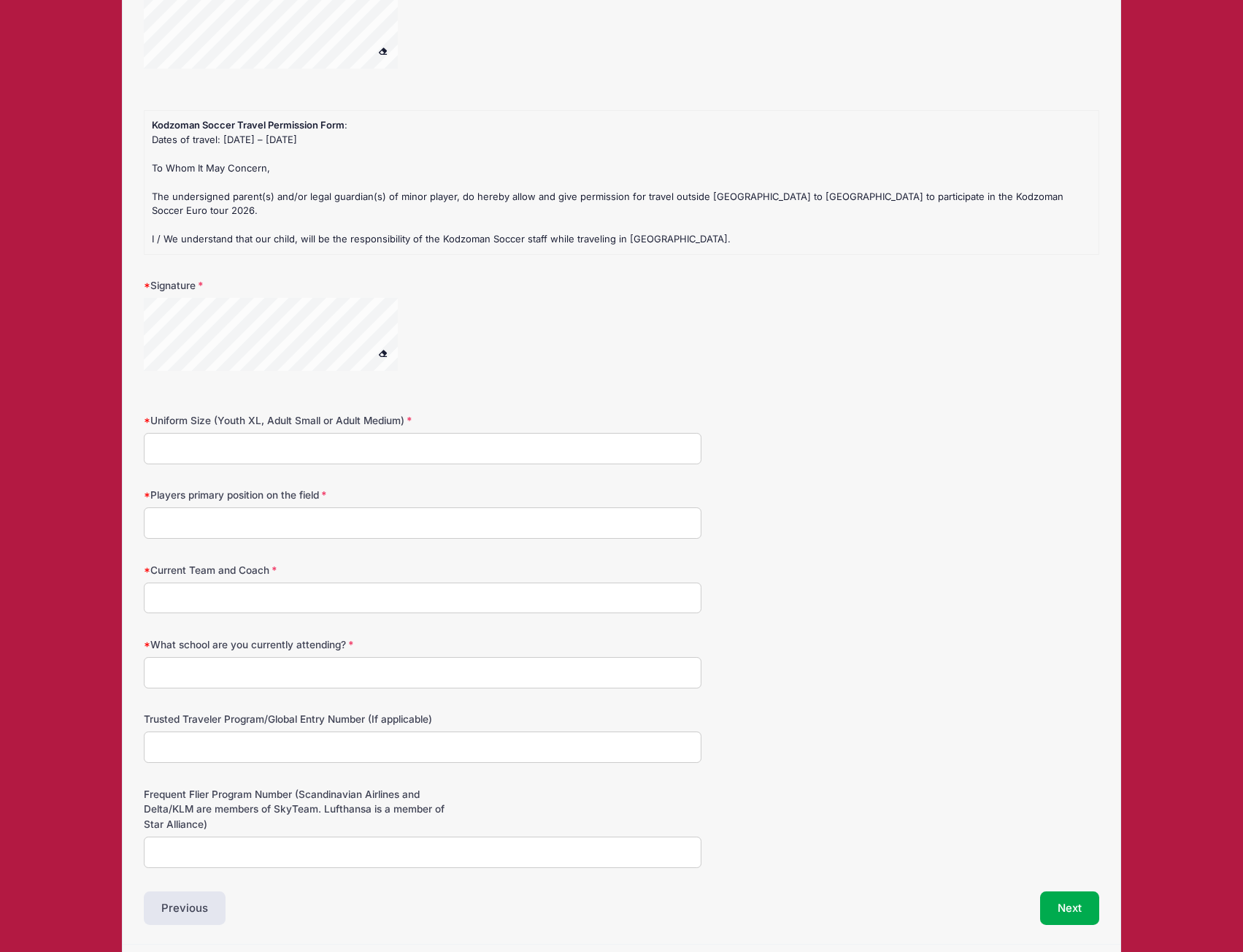
scroll to position [1515, 0]
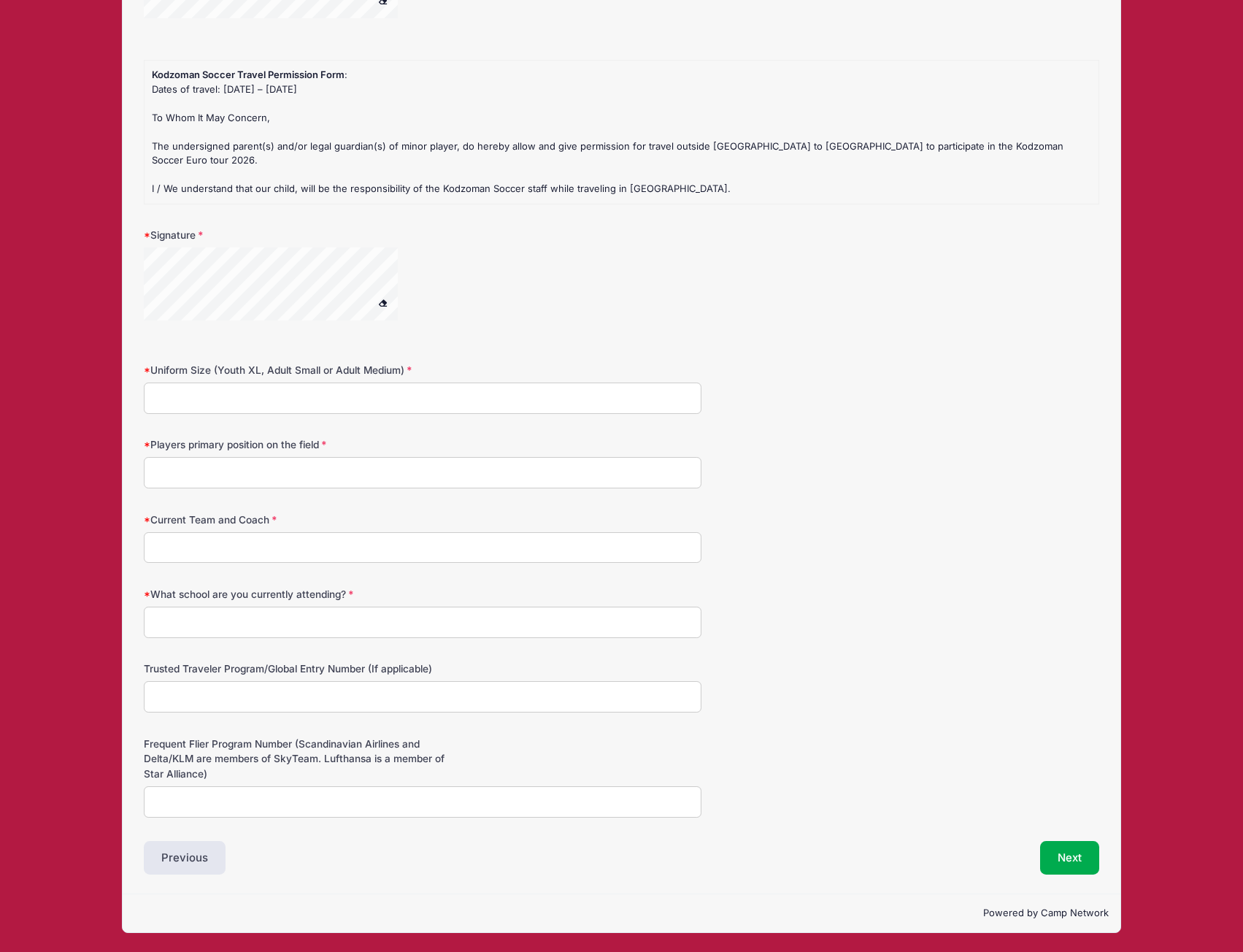
click at [275, 480] on input "Players primary position on the field" at bounding box center [422, 473] width 557 height 32
type input "Right Wing and Right Back"
click at [296, 554] on input "Current Team and Coach" at bounding box center [422, 548] width 557 height 32
type input "2012 United/Ony Duru"
click at [255, 628] on input "What school are you currently attending?" at bounding box center [422, 622] width 557 height 32
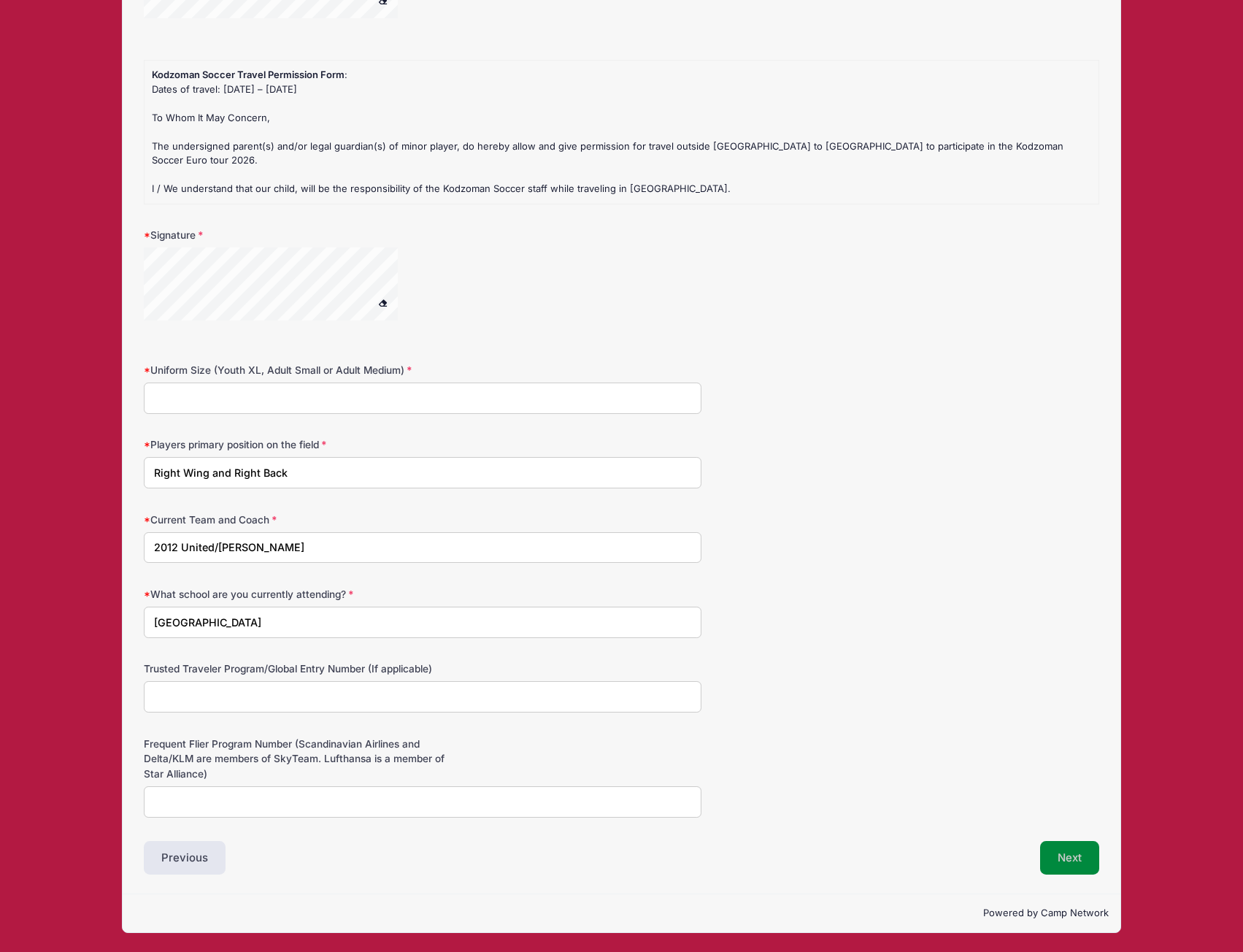
type input "Mill Valley Middle School"
click at [1084, 864] on button "Next" at bounding box center [1069, 858] width 59 height 34
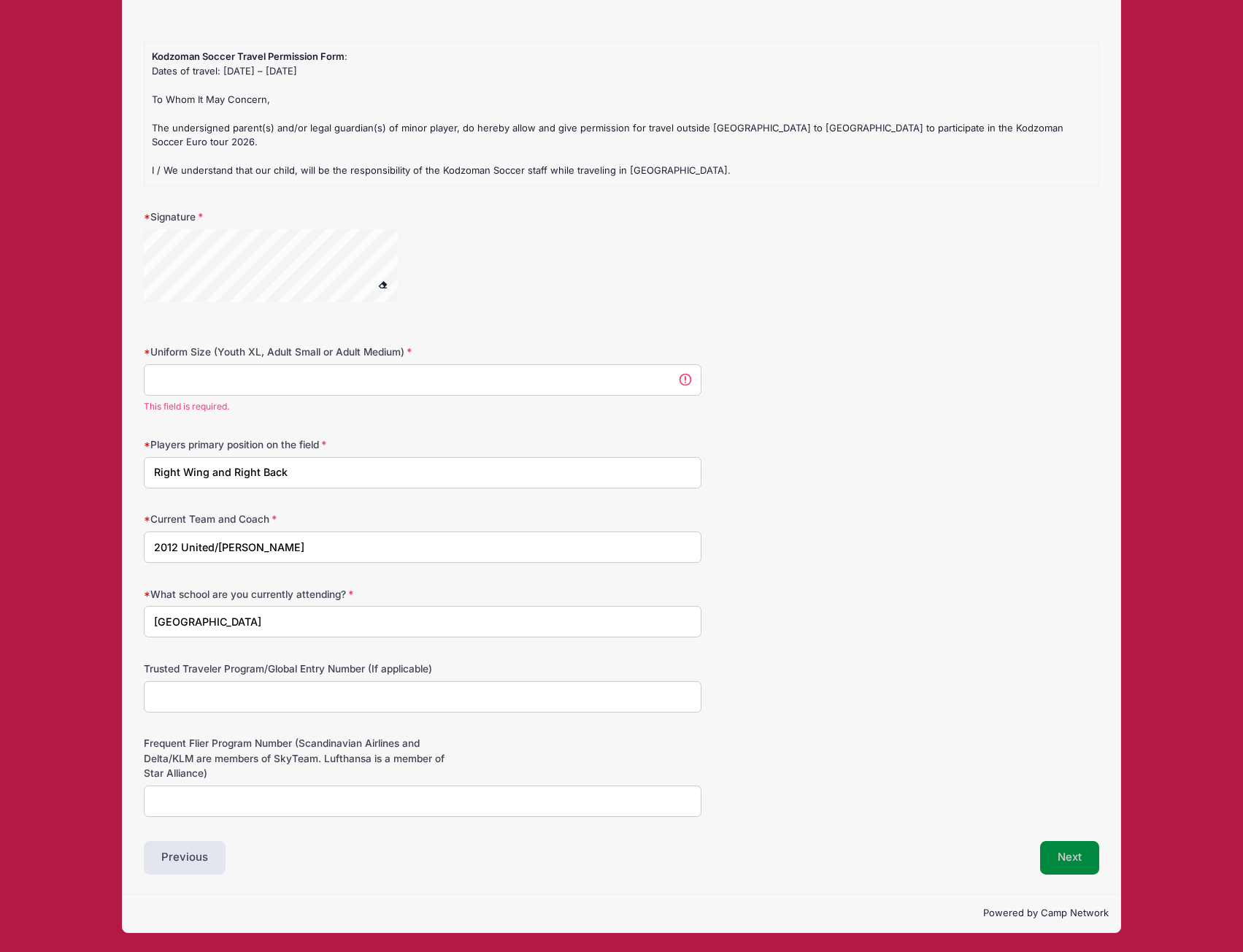
scroll to position [0, 0]
click at [310, 381] on input "Uniform Size (Youth XL, Adult Small or Adult Medium)" at bounding box center [422, 380] width 557 height 32
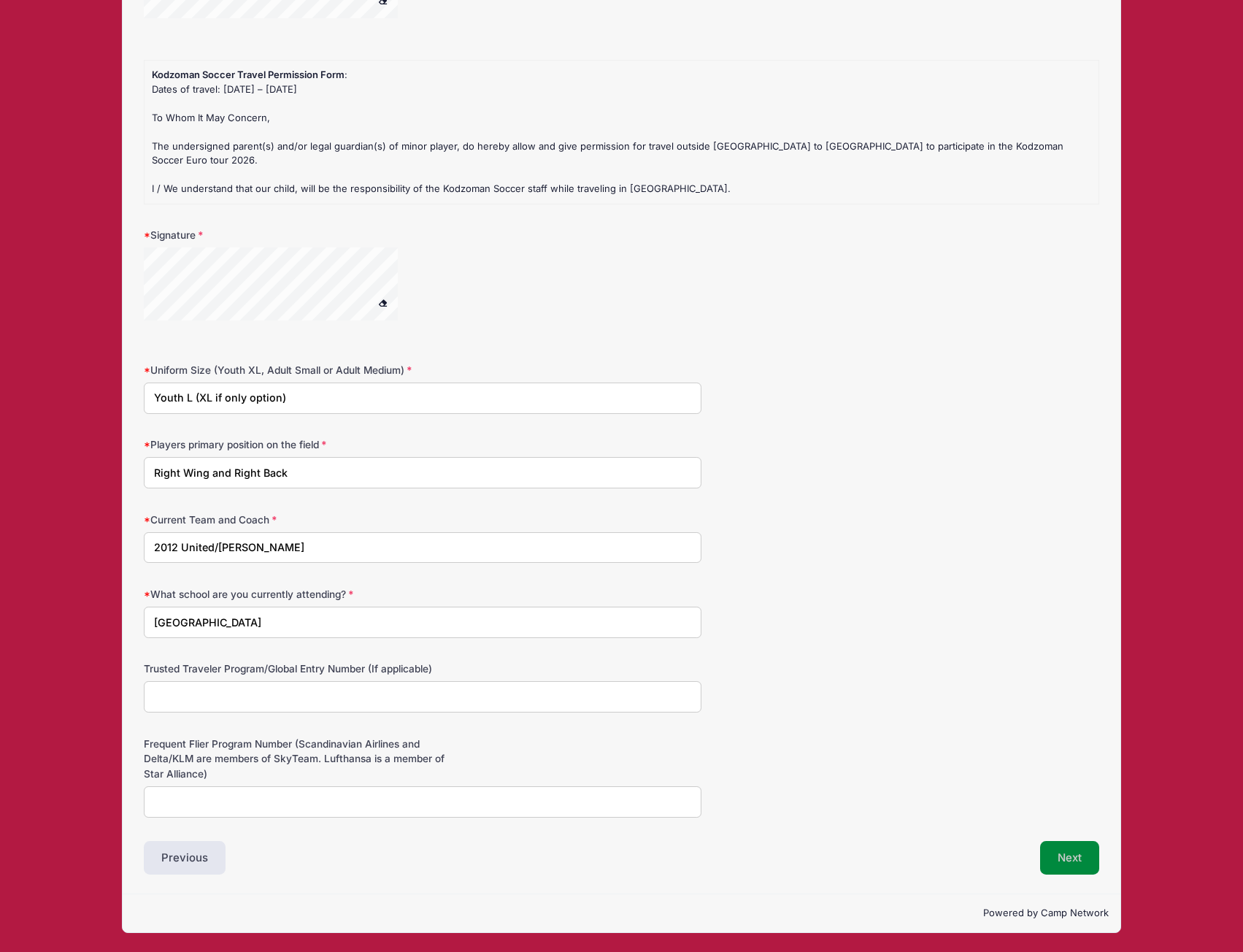
type input "Youth L (XL if only option)"
click at [1074, 854] on button "Next" at bounding box center [1069, 858] width 59 height 34
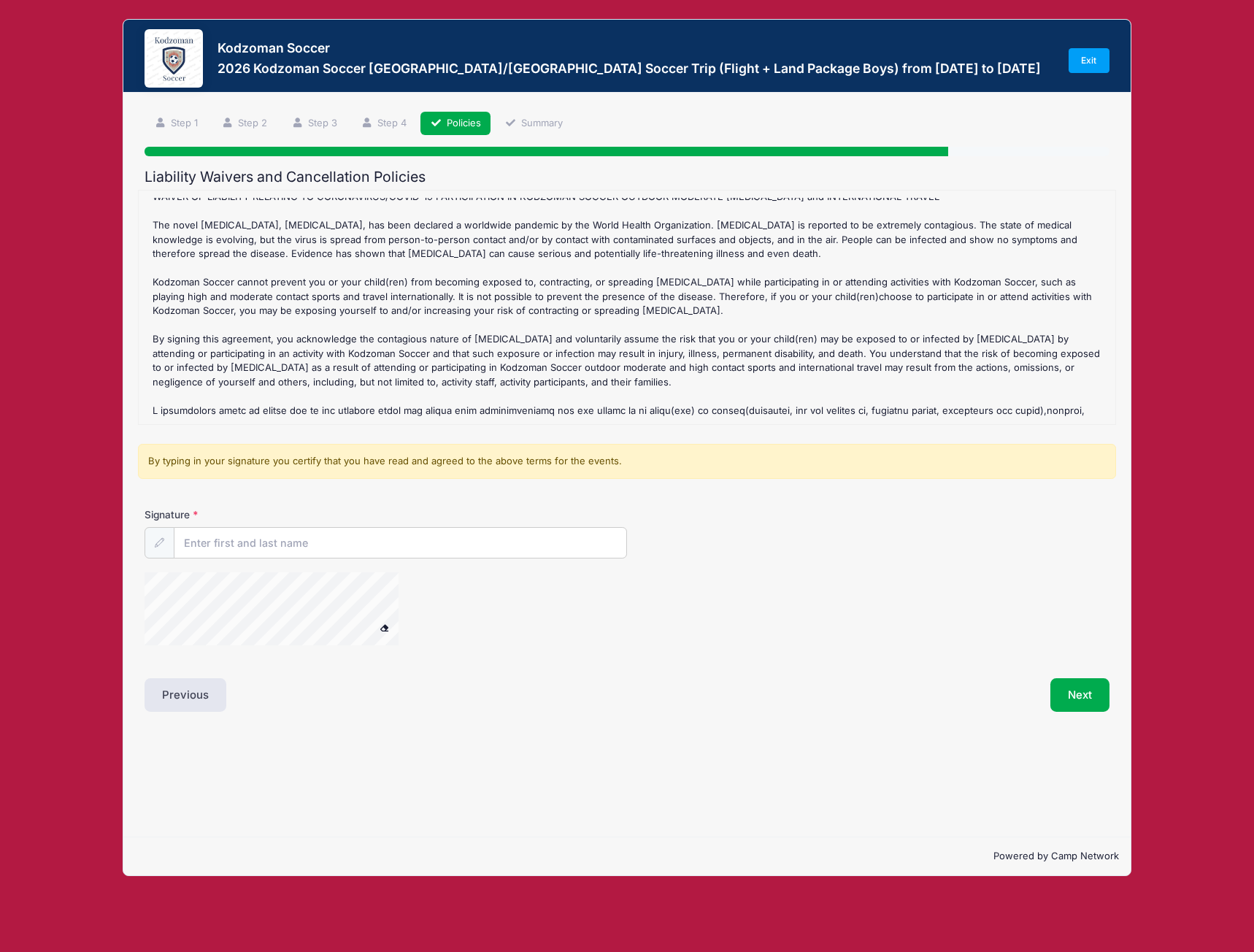
scroll to position [0, 0]
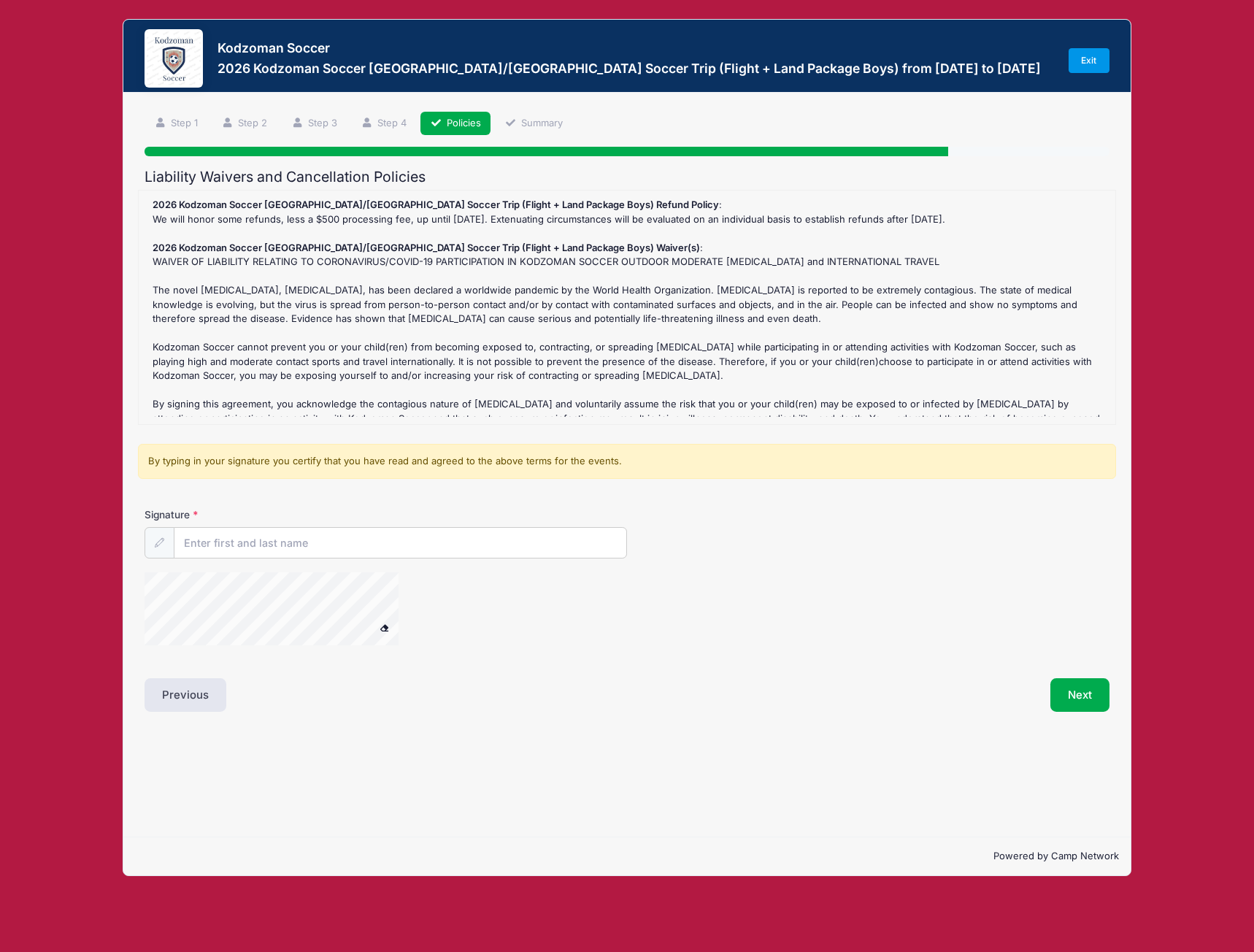
click at [1075, 62] on link "Exit" at bounding box center [1089, 60] width 41 height 25
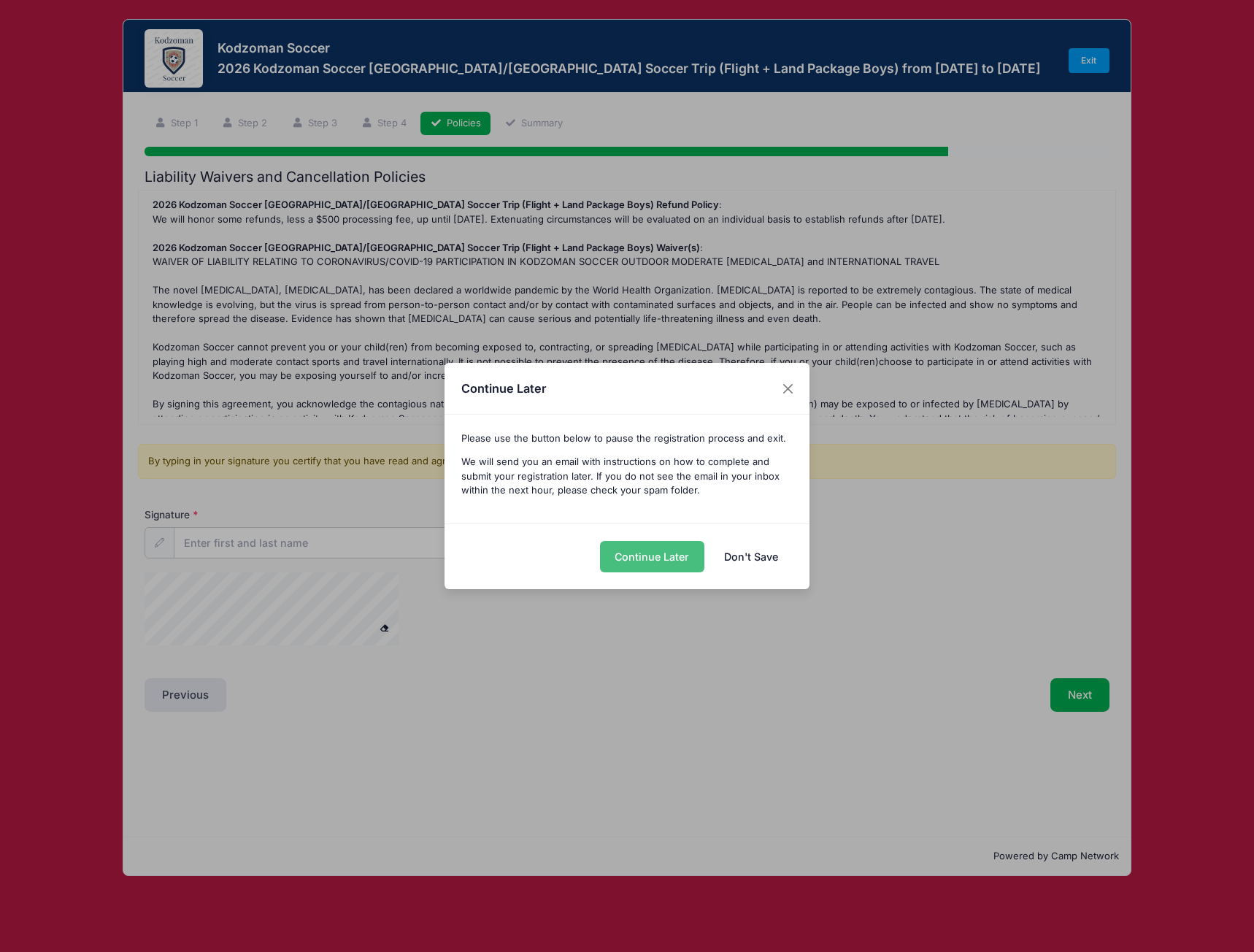
click at [663, 555] on button "Continue Later" at bounding box center [653, 556] width 105 height 32
